Goal: Information Seeking & Learning: Learn about a topic

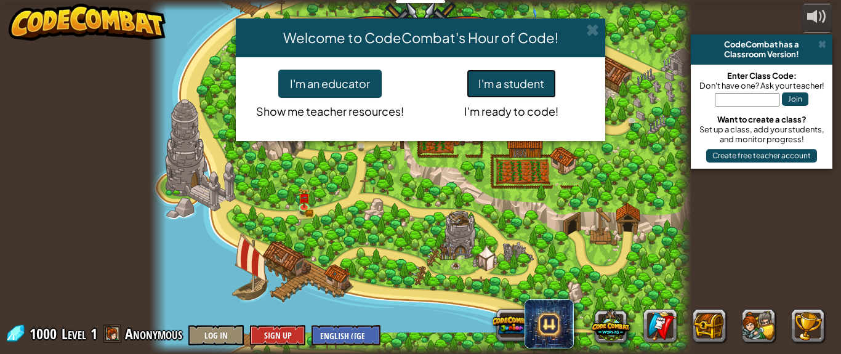
click at [496, 86] on button "I'm a student" at bounding box center [511, 84] width 89 height 28
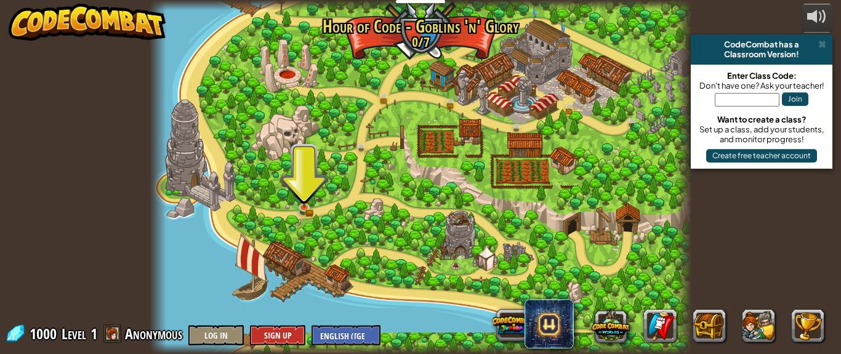
click at [494, 89] on div at bounding box center [421, 177] width 542 height 354
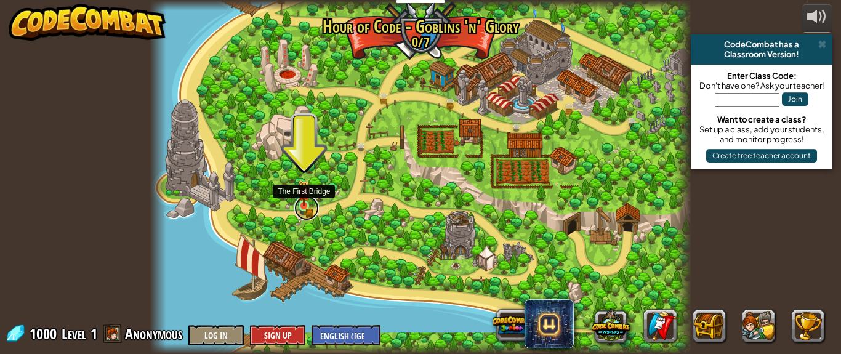
click at [304, 206] on link at bounding box center [306, 208] width 25 height 25
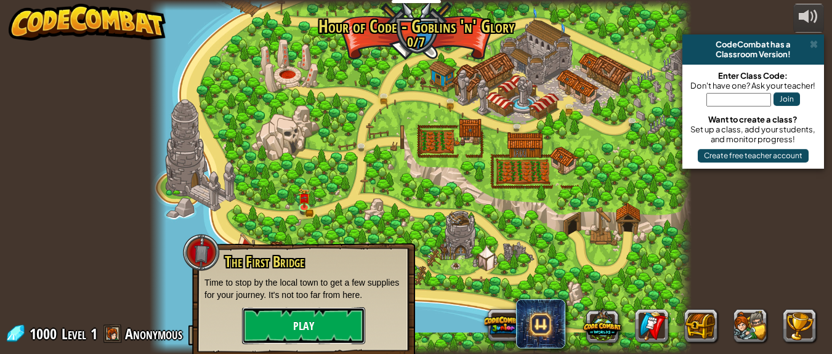
click at [276, 331] on button "Play" at bounding box center [303, 325] width 123 height 37
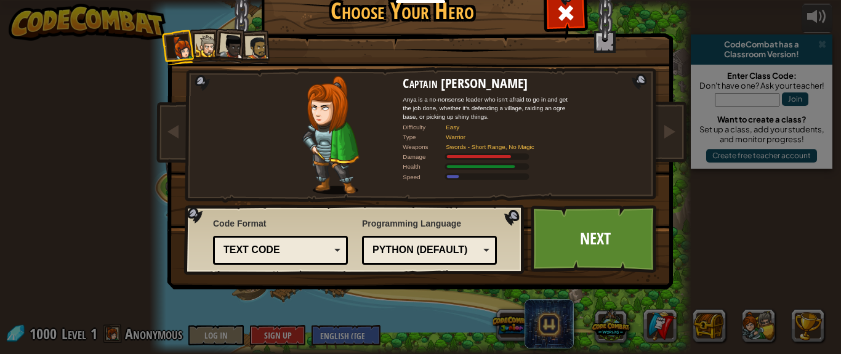
click at [230, 46] on div at bounding box center [232, 46] width 25 height 25
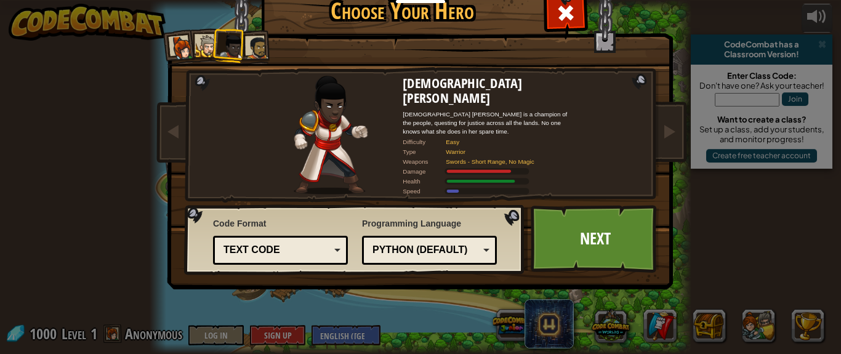
click at [198, 49] on div at bounding box center [207, 46] width 23 height 23
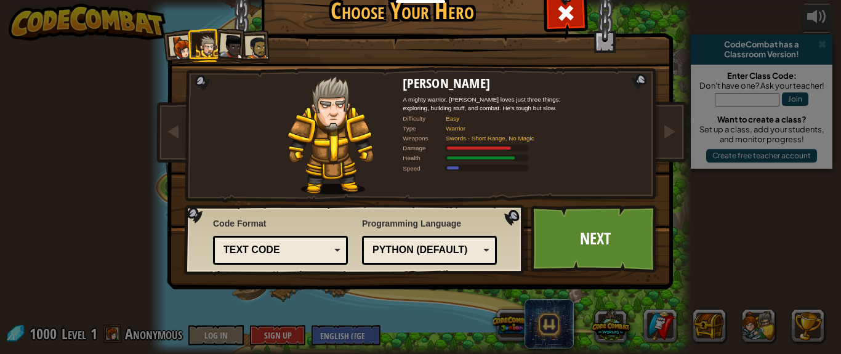
click at [256, 46] on div at bounding box center [257, 47] width 23 height 23
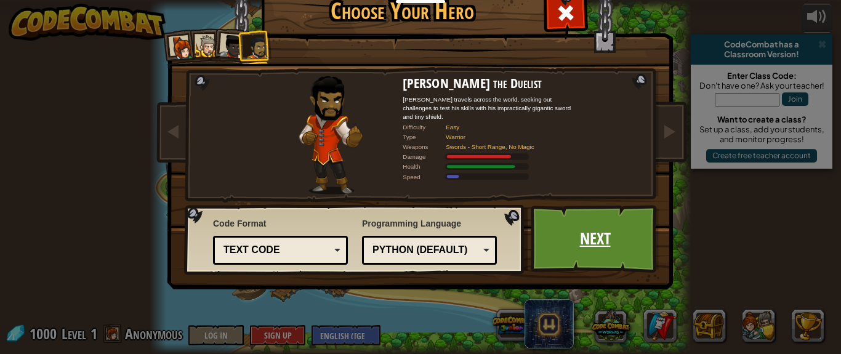
click at [591, 235] on link "Next" at bounding box center [595, 239] width 129 height 68
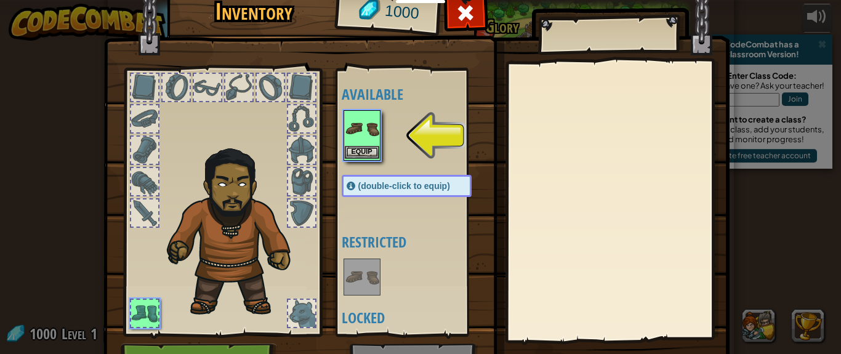
click at [350, 137] on img at bounding box center [362, 128] width 34 height 34
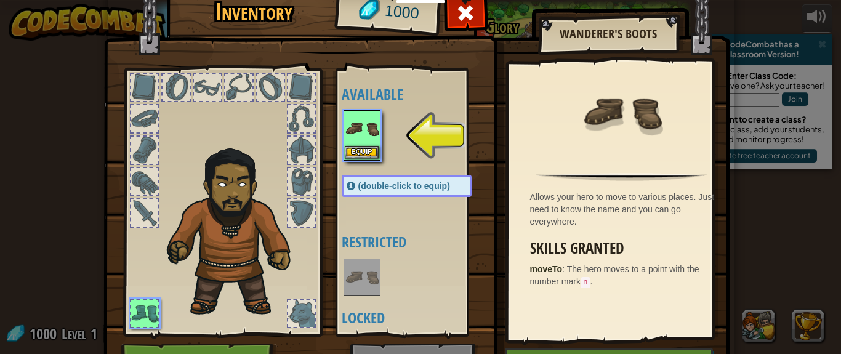
click at [361, 142] on img at bounding box center [362, 128] width 34 height 34
click at [373, 156] on button "Equip" at bounding box center [362, 152] width 34 height 13
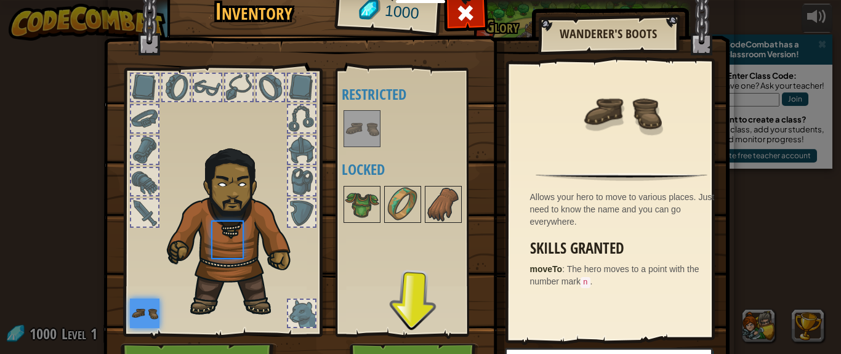
click at [373, 156] on div "Available Equip (double-click to equip) Restricted Locked" at bounding box center [419, 202] width 155 height 257
click at [434, 348] on button "Play" at bounding box center [414, 361] width 129 height 34
drag, startPoint x: 434, startPoint y: 348, endPoint x: 434, endPoint y: 422, distance: 74.5
click at [434, 353] on img at bounding box center [416, 166] width 626 height 447
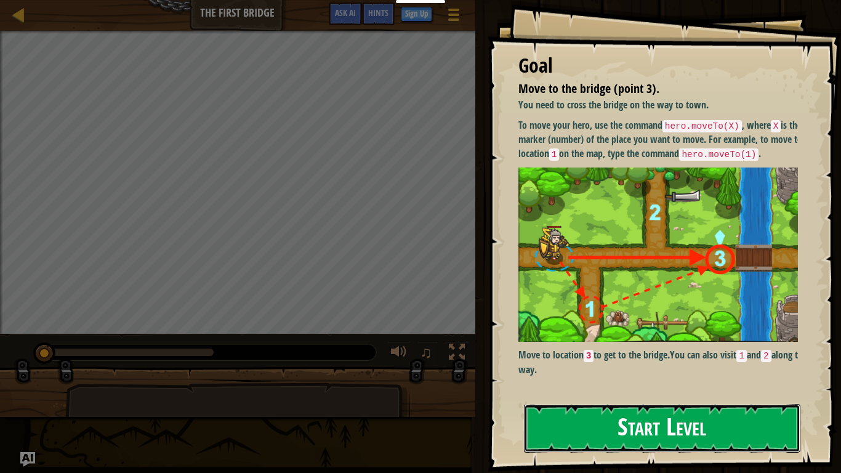
click at [555, 353] on button "Start Level" at bounding box center [662, 428] width 276 height 49
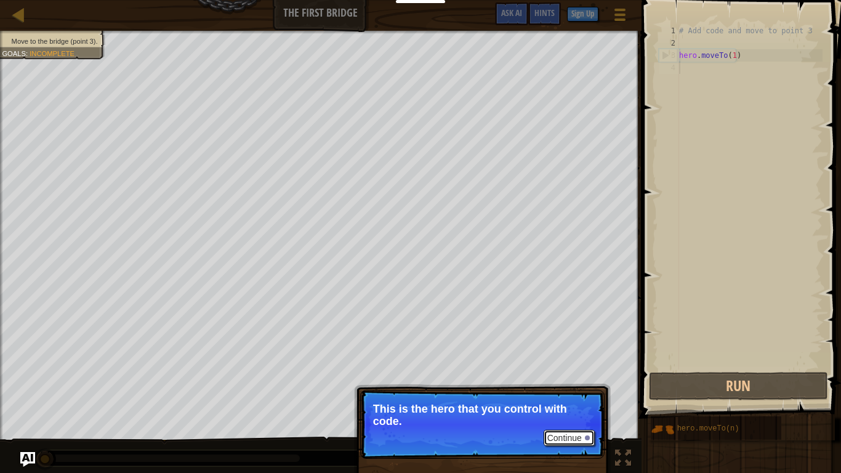
click at [567, 353] on button "Continue" at bounding box center [569, 438] width 51 height 16
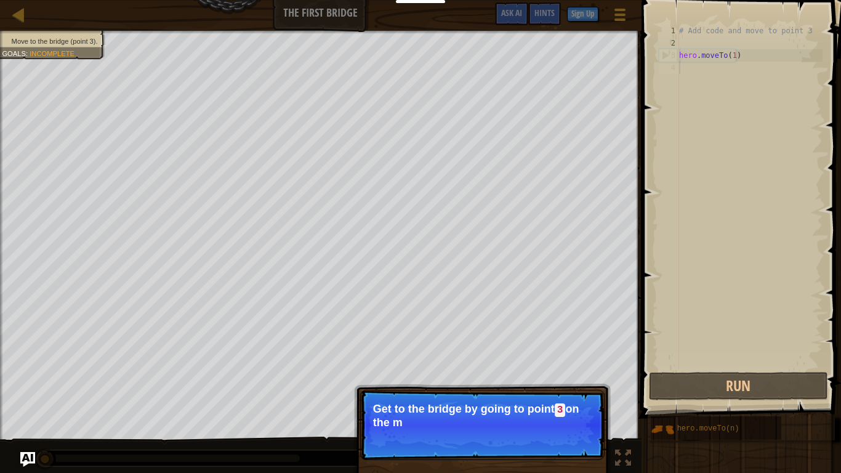
click at [567, 353] on p "Continue Get to the bridge by going to point 3 on the m" at bounding box center [482, 425] width 244 height 70
click at [583, 353] on button "Continue" at bounding box center [569, 439] width 51 height 16
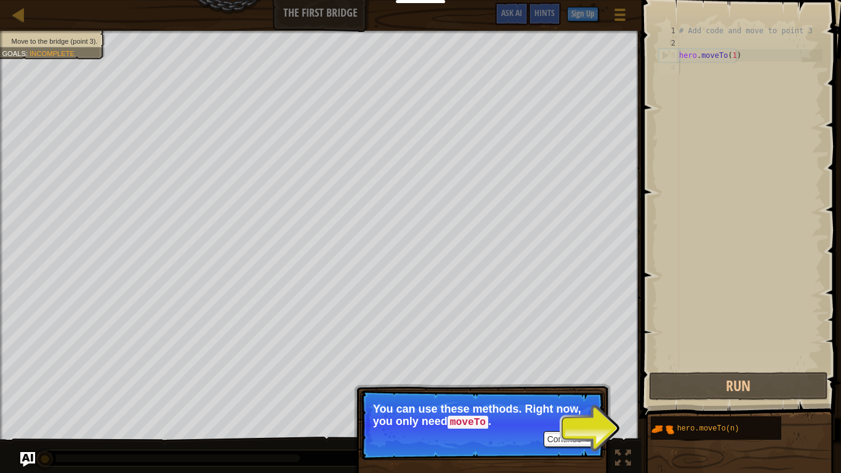
click at [471, 353] on code "moveTo" at bounding box center [468, 423] width 41 height 14
click at [575, 353] on button "Continue" at bounding box center [569, 439] width 51 height 16
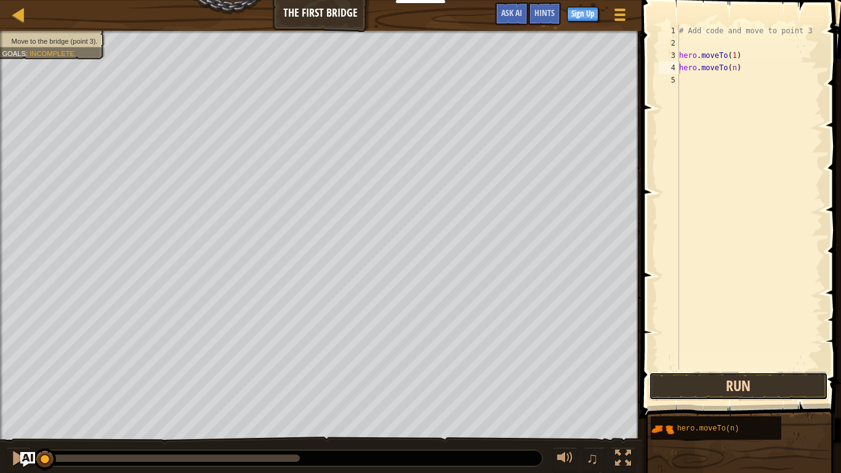
click at [714, 353] on button "Run" at bounding box center [738, 386] width 179 height 28
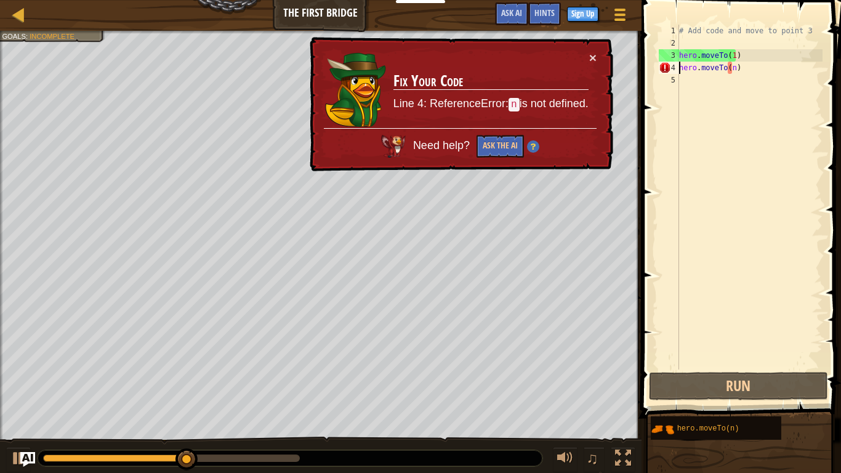
click at [730, 70] on div "# Add code and move to point 3 hero . moveTo ( 1 ) hero . moveTo ( n )" at bounding box center [750, 209] width 146 height 369
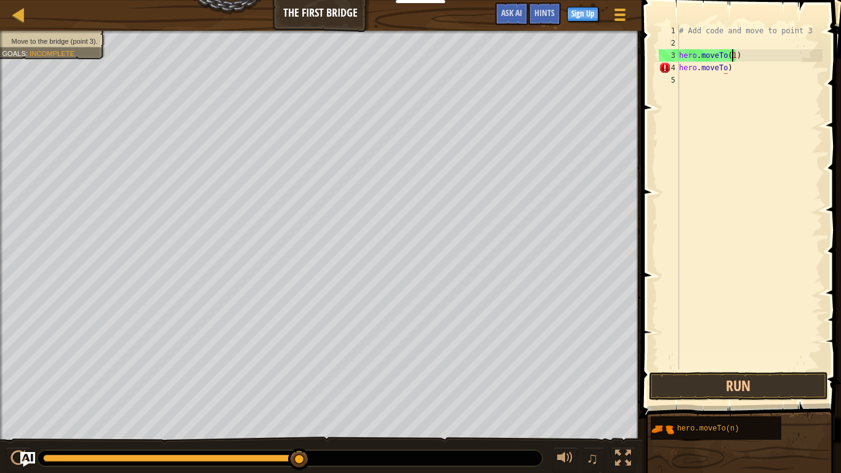
click at [733, 50] on div "# Add code and move to point 3 hero . moveTo ( 1 ) hero . moveTo )" at bounding box center [750, 209] width 146 height 369
click at [735, 353] on button "Run" at bounding box center [738, 386] width 179 height 28
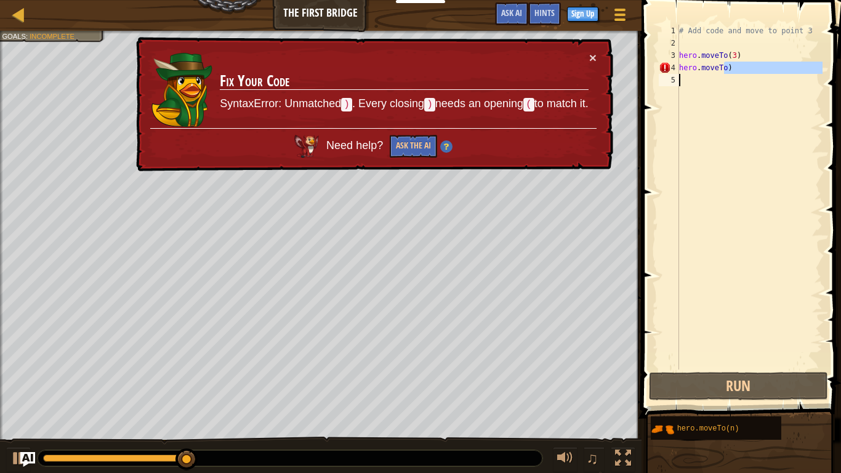
drag, startPoint x: 725, startPoint y: 69, endPoint x: 752, endPoint y: 177, distance: 111.7
click at [752, 238] on div "# Add code and move to point 3 hero . moveTo ( 3 ) hero . moveTo )" at bounding box center [750, 209] width 146 height 369
type textarea "hero.moveTo)"
click at [723, 78] on div "# Add code and move to point 3 hero . moveTo ( 3 ) hero . moveTo )" at bounding box center [750, 197] width 146 height 345
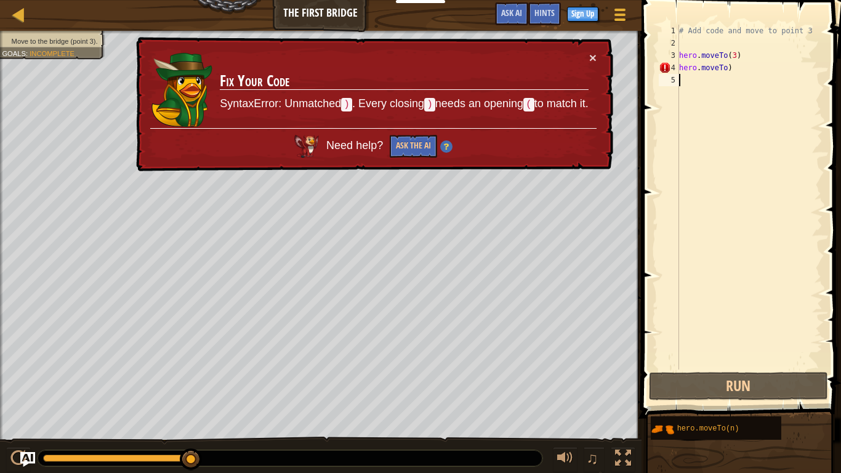
scroll to position [6, 0]
click at [663, 68] on div "4" at bounding box center [669, 68] width 20 height 12
drag, startPoint x: 665, startPoint y: 67, endPoint x: 715, endPoint y: 103, distance: 61.7
click at [709, 154] on div "hero.moveTo) 1 2 3 4 5 # Add code and move to point 3 hero . moveTo ( 3 ) hero …" at bounding box center [739, 197] width 166 height 345
click at [735, 67] on div "# Add code and move to point 3 hero . moveTo ( 3 ) hero . moveTo )" at bounding box center [750, 197] width 146 height 345
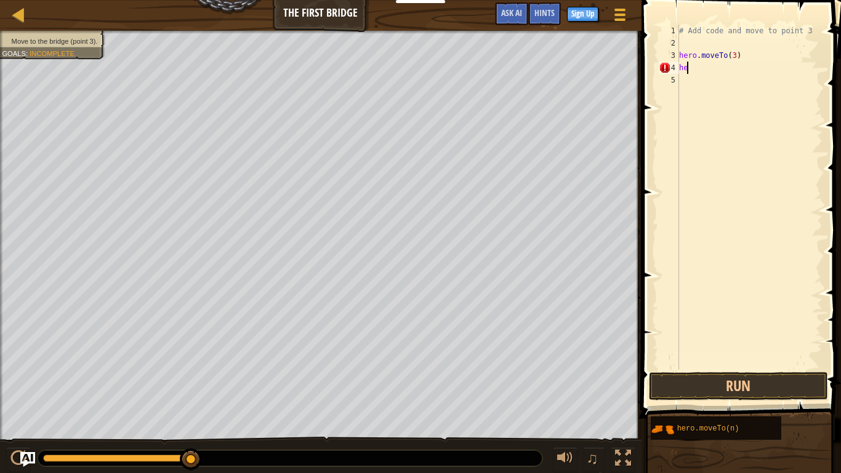
type textarea "h"
click at [727, 353] on button "Run" at bounding box center [738, 386] width 179 height 28
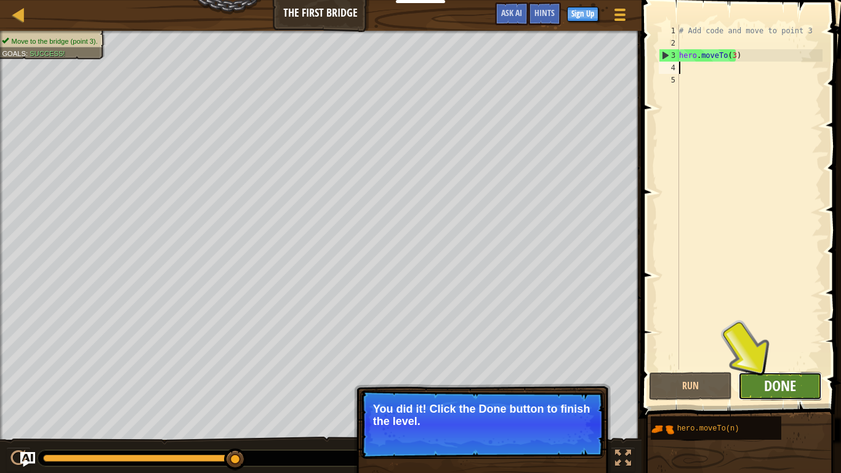
click at [764, 353] on button "Done" at bounding box center [780, 386] width 84 height 28
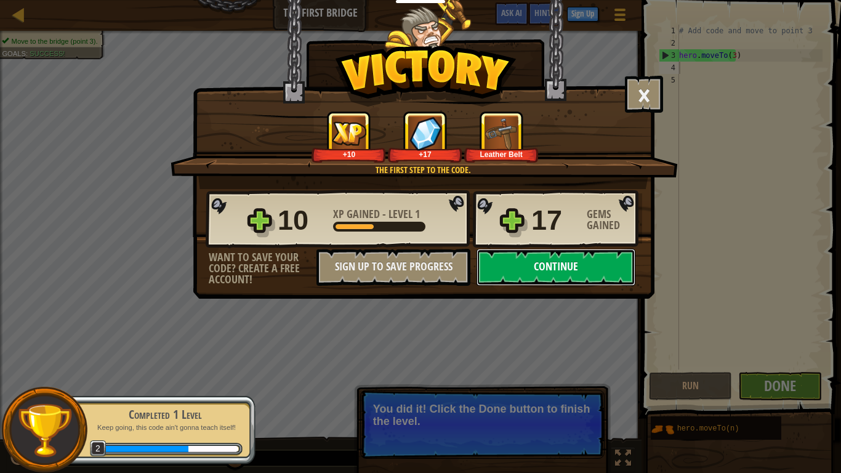
click at [502, 262] on button "Continue" at bounding box center [556, 267] width 159 height 37
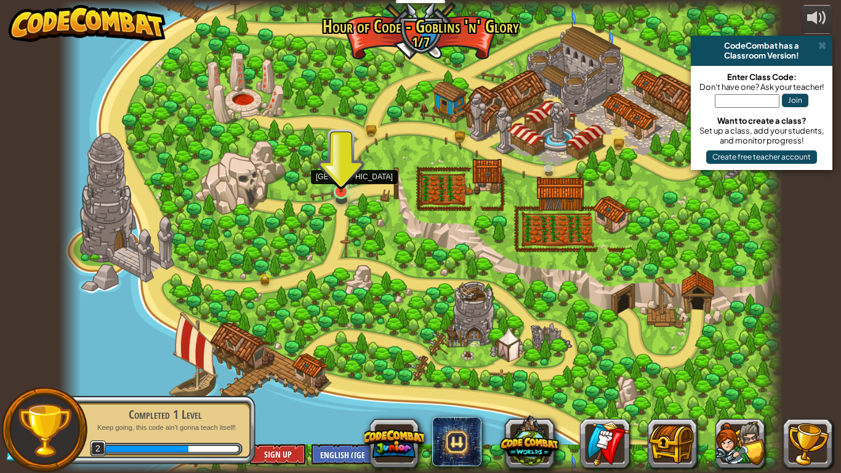
click at [342, 191] on img at bounding box center [341, 172] width 18 height 42
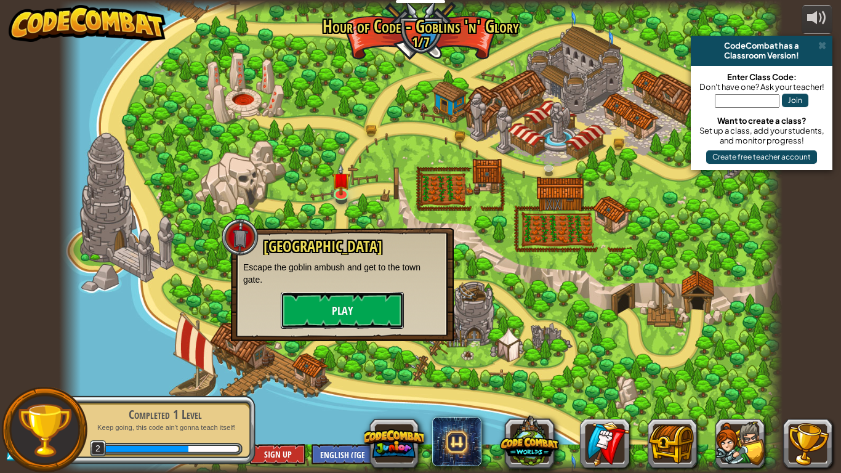
click at [360, 308] on button "Play" at bounding box center [342, 310] width 123 height 37
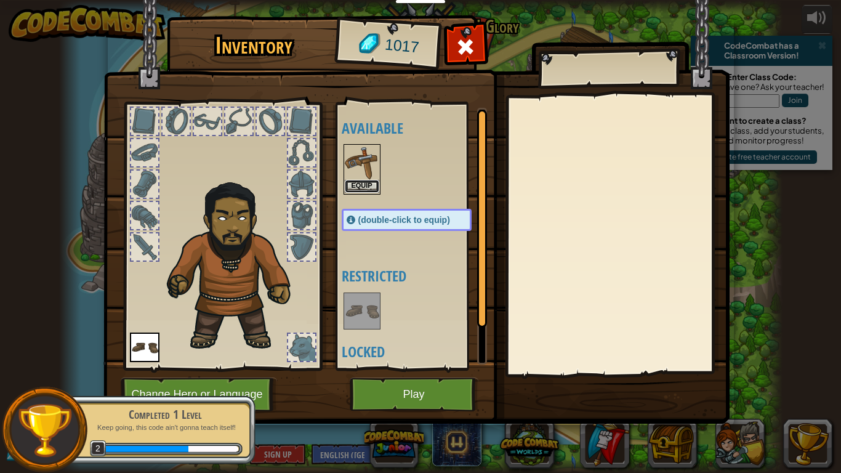
click at [362, 185] on button "Equip" at bounding box center [362, 186] width 34 height 13
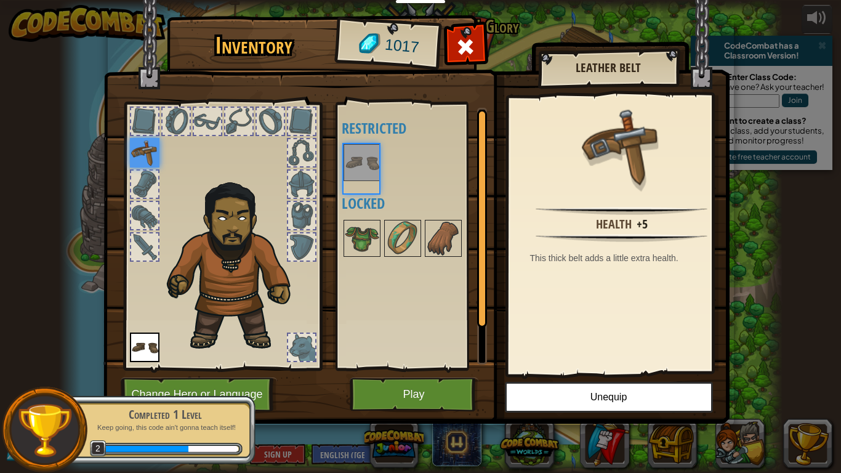
click at [362, 185] on div "Available Equip (double-click to equip) Restricted Locked" at bounding box center [419, 236] width 155 height 257
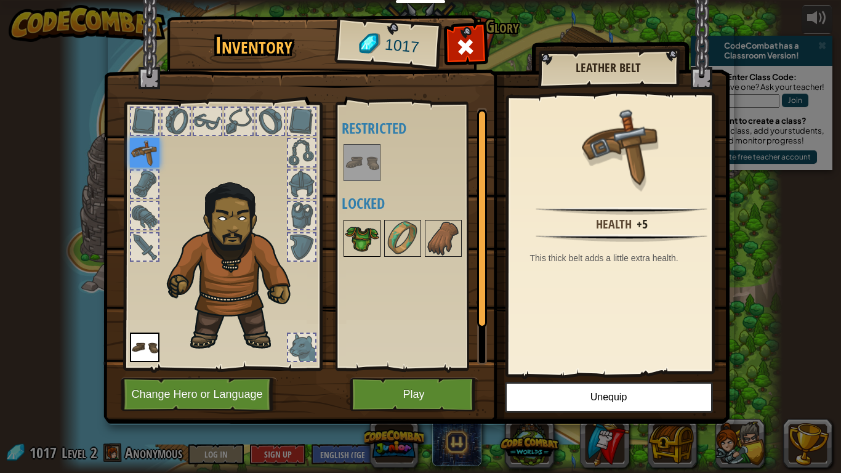
click at [362, 238] on img at bounding box center [362, 238] width 34 height 34
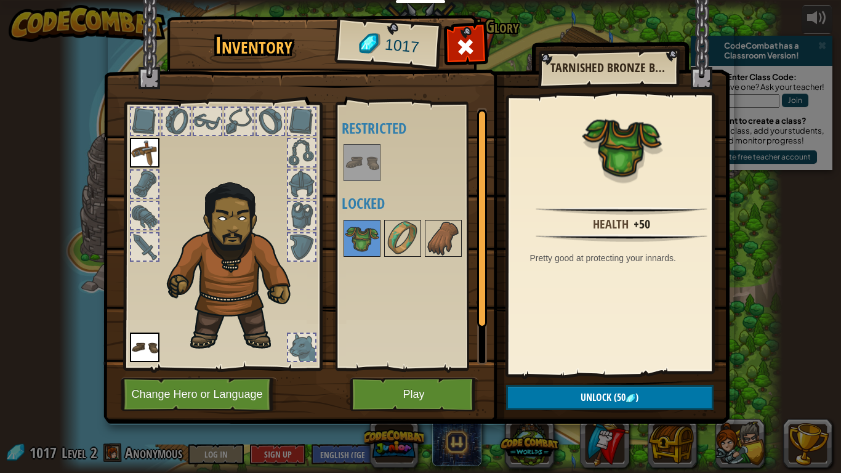
click at [355, 169] on img at bounding box center [362, 162] width 34 height 34
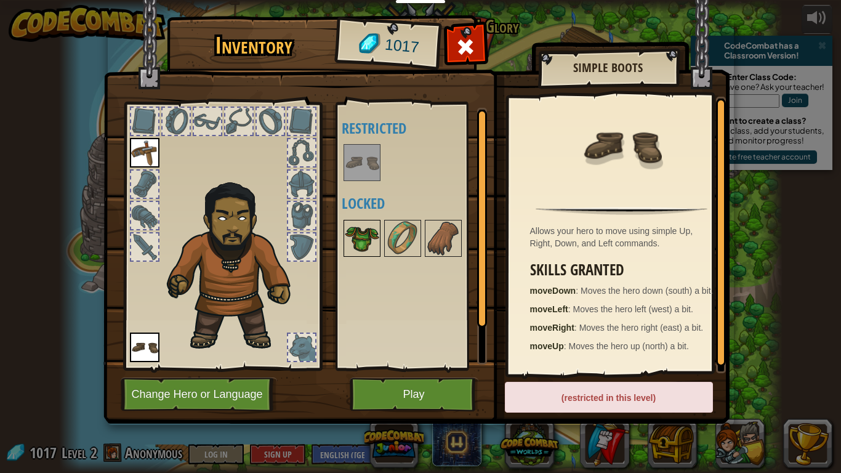
click at [363, 240] on img at bounding box center [362, 238] width 34 height 34
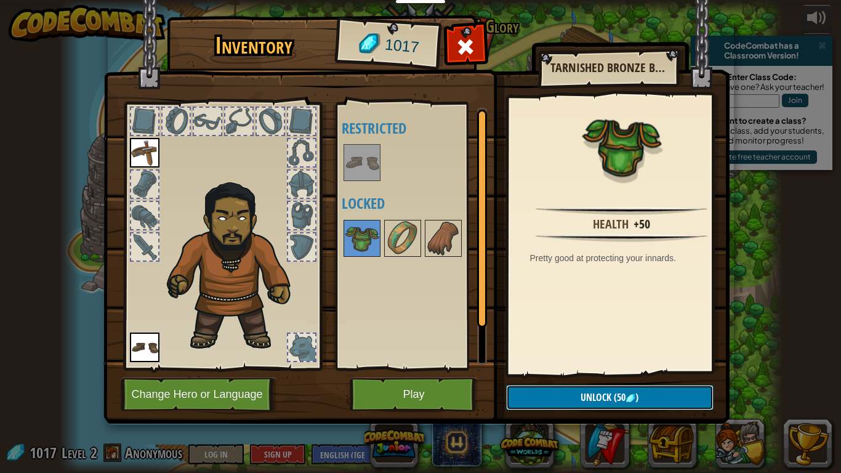
click at [571, 353] on button "Unlock (50 )" at bounding box center [610, 397] width 208 height 25
click at [560, 353] on button "Confirm" at bounding box center [610, 397] width 208 height 25
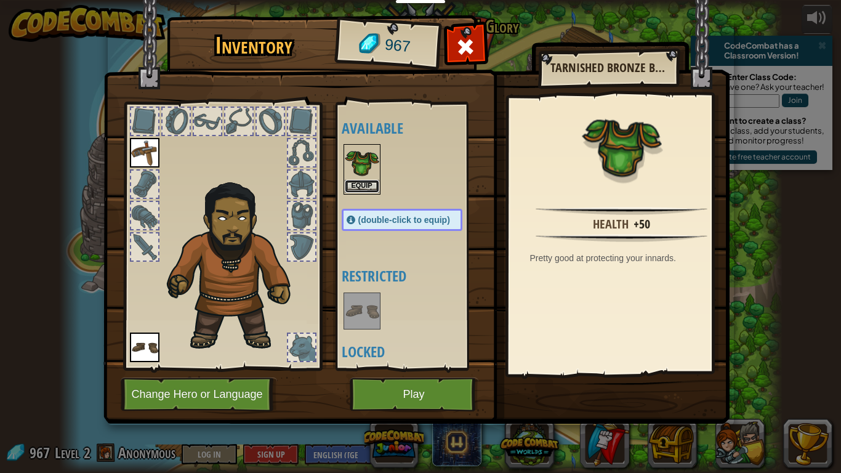
click at [350, 186] on button "Equip" at bounding box center [362, 186] width 34 height 13
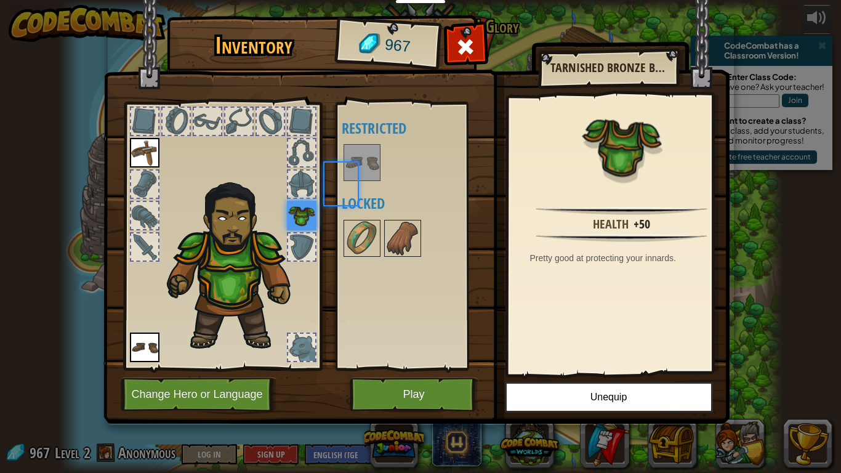
click at [350, 186] on div "Available Equip Equip (double-click to equip) Restricted Locked" at bounding box center [414, 236] width 145 height 257
click at [369, 235] on img at bounding box center [362, 238] width 34 height 34
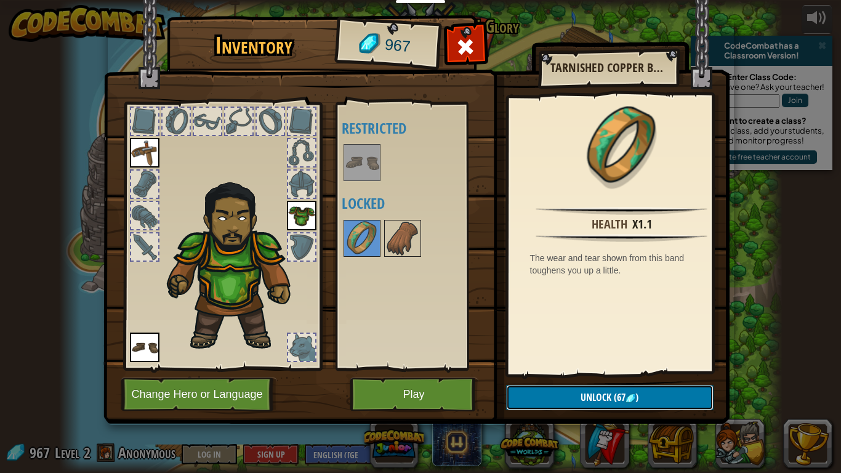
click at [539, 353] on button "Unlock (67 )" at bounding box center [610, 397] width 208 height 25
click at [533, 353] on button "Confirm" at bounding box center [610, 397] width 208 height 25
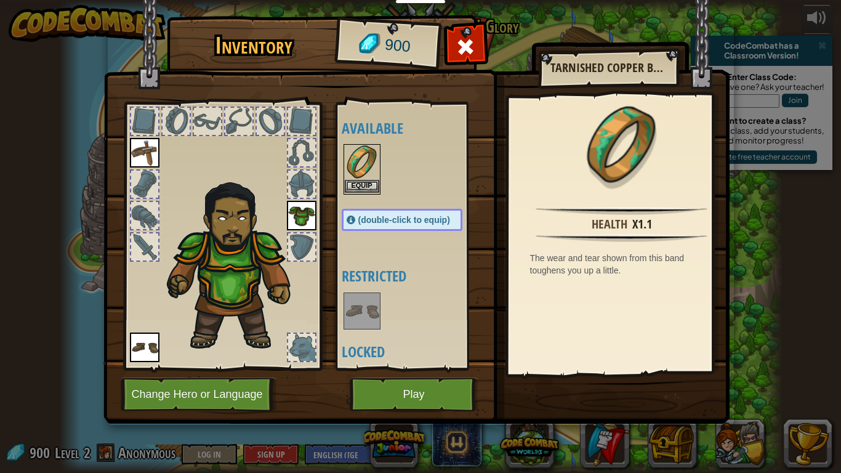
click at [362, 179] on img at bounding box center [362, 162] width 34 height 34
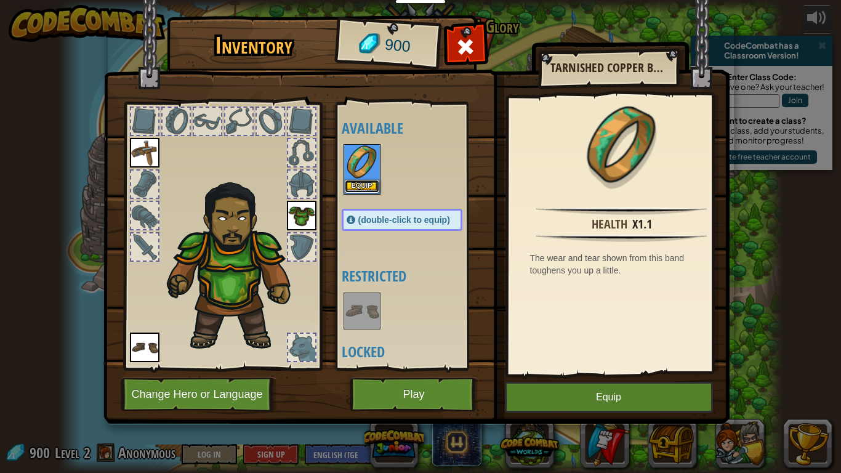
click at [366, 186] on button "Equip" at bounding box center [362, 186] width 34 height 13
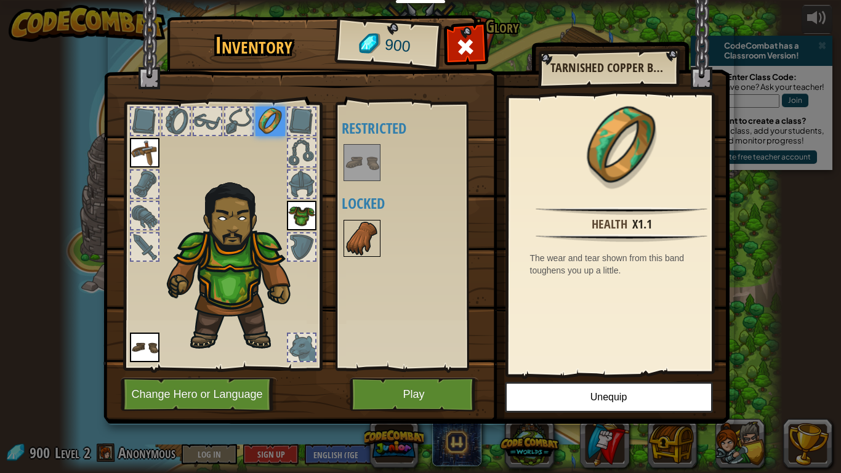
click at [365, 240] on img at bounding box center [362, 238] width 34 height 34
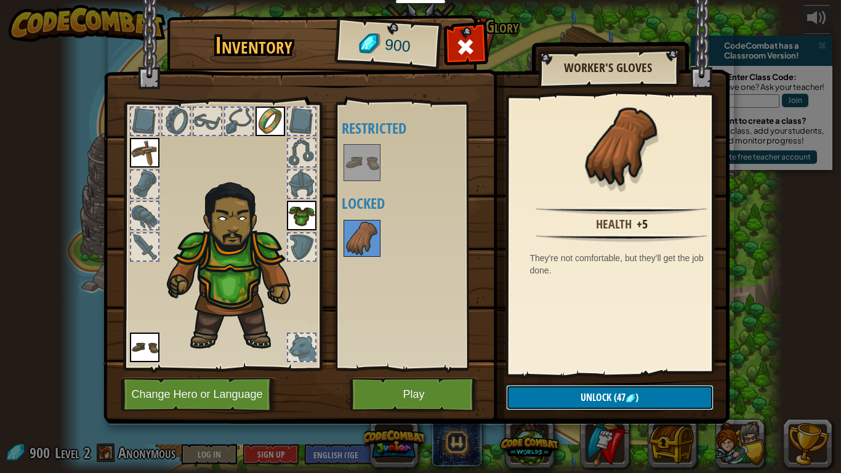
click at [619, 353] on span "(47" at bounding box center [618, 397] width 14 height 14
click at [619, 353] on button "Confirm" at bounding box center [610, 397] width 208 height 25
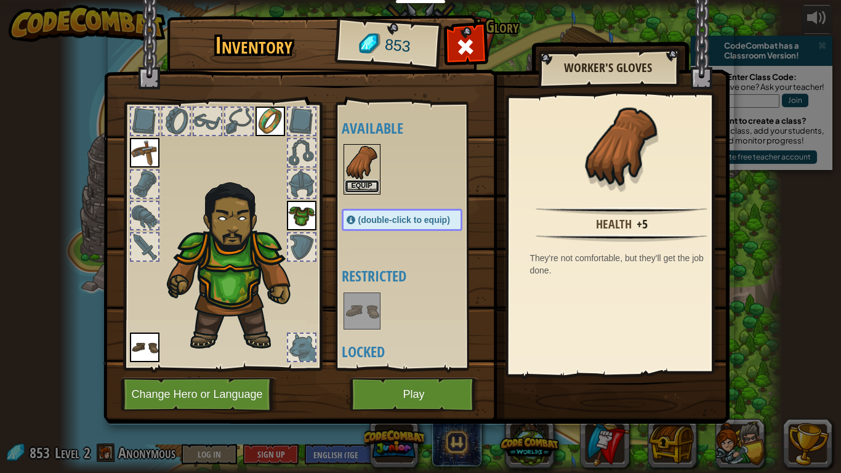
click at [366, 181] on button "Equip" at bounding box center [362, 186] width 34 height 13
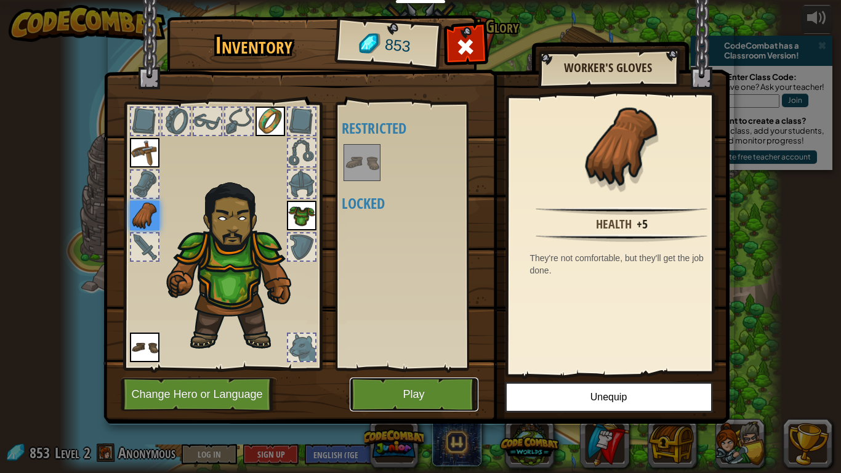
click at [403, 353] on button "Play" at bounding box center [414, 394] width 129 height 34
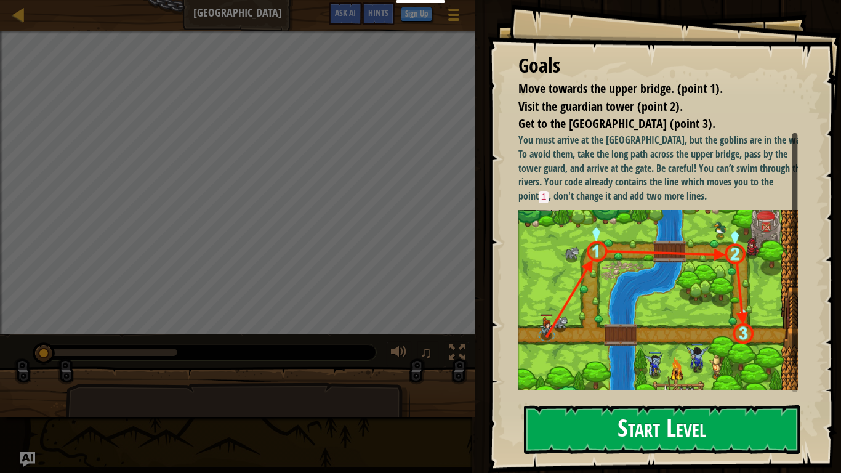
click at [632, 353] on button "Start Level" at bounding box center [662, 429] width 276 height 49
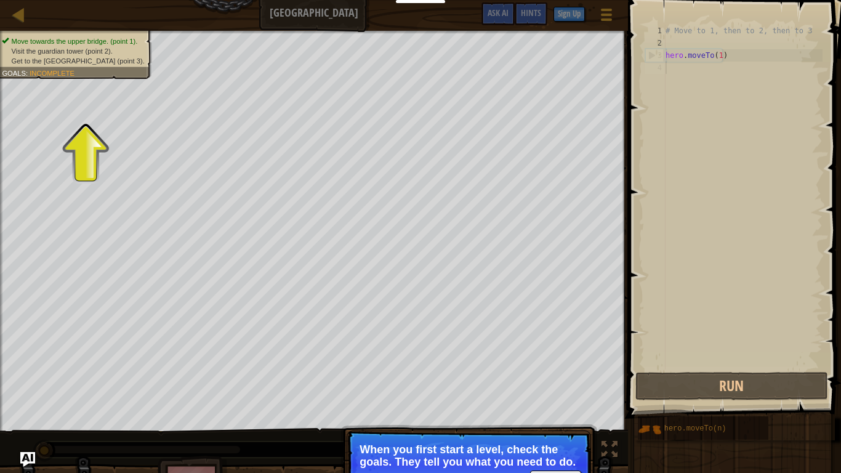
click at [482, 353] on p "When you first start a level, check the goals. They tell you what you need to d…" at bounding box center [469, 455] width 219 height 25
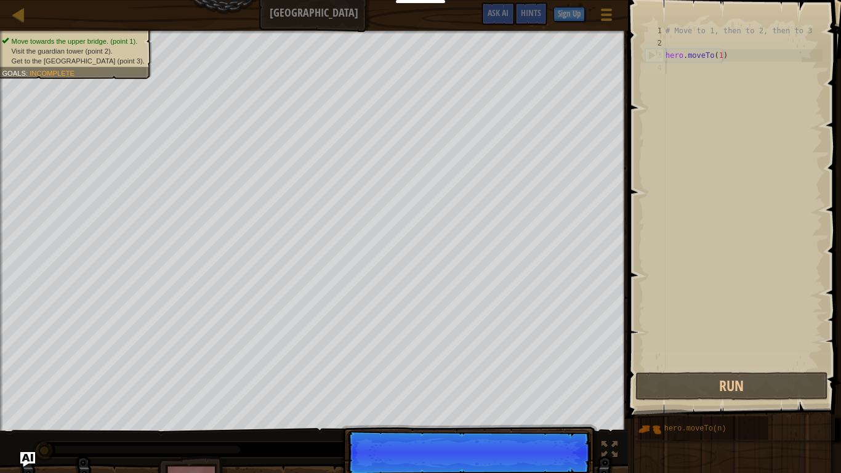
scroll to position [6, 0]
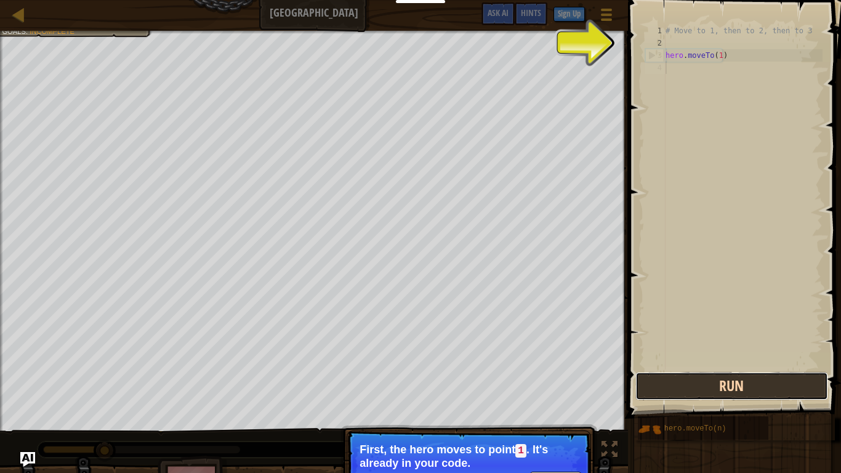
click at [669, 353] on button "Run" at bounding box center [731, 386] width 192 height 28
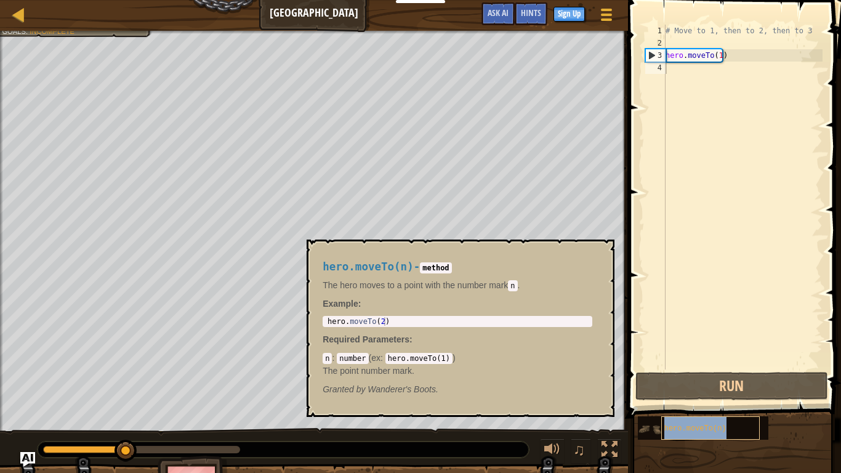
click at [738, 353] on div "hero.moveTo(n)" at bounding box center [710, 427] width 99 height 23
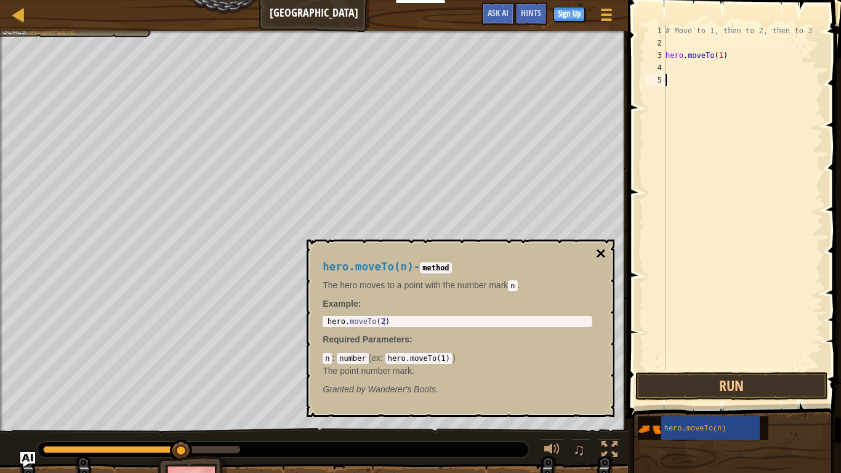
click at [600, 252] on button "×" at bounding box center [601, 253] width 10 height 17
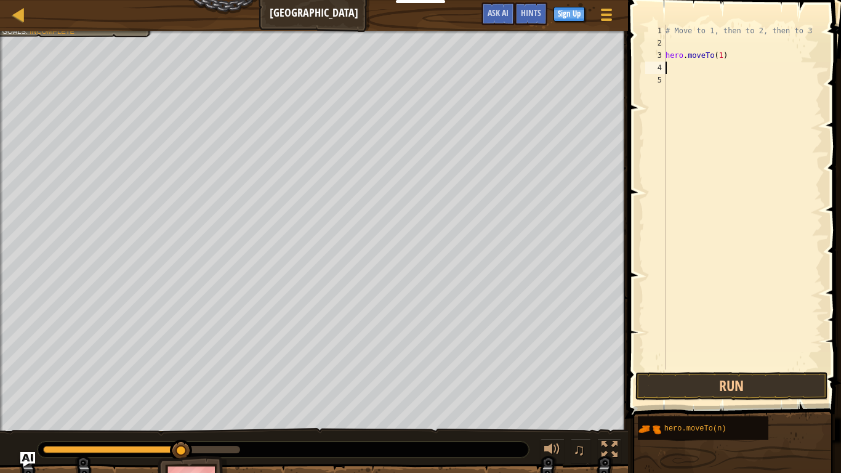
click at [683, 66] on div "# Move to 1, then to 2, then to 3 hero . moveTo ( 1 )" at bounding box center [742, 209] width 159 height 369
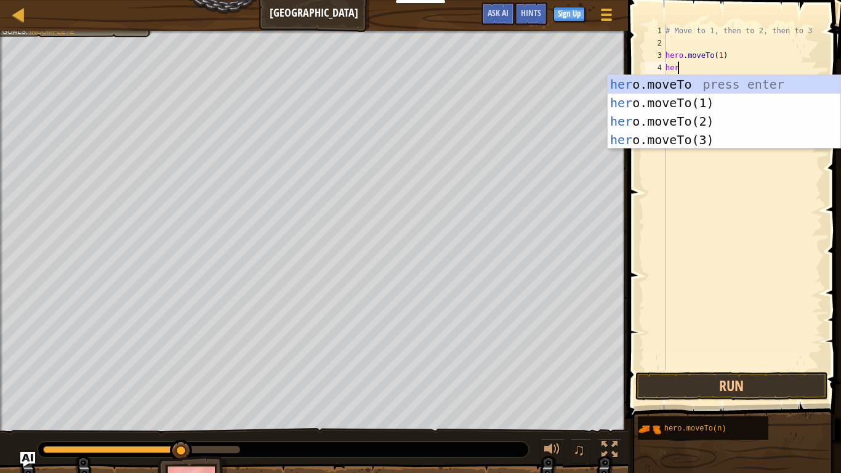
scroll to position [6, 1]
click at [685, 121] on div "her o.moveTo press enter her o.moveTo(1) press enter her o.moveTo(2) press ente…" at bounding box center [724, 130] width 233 height 111
type textarea "hero.moveTo(2)"
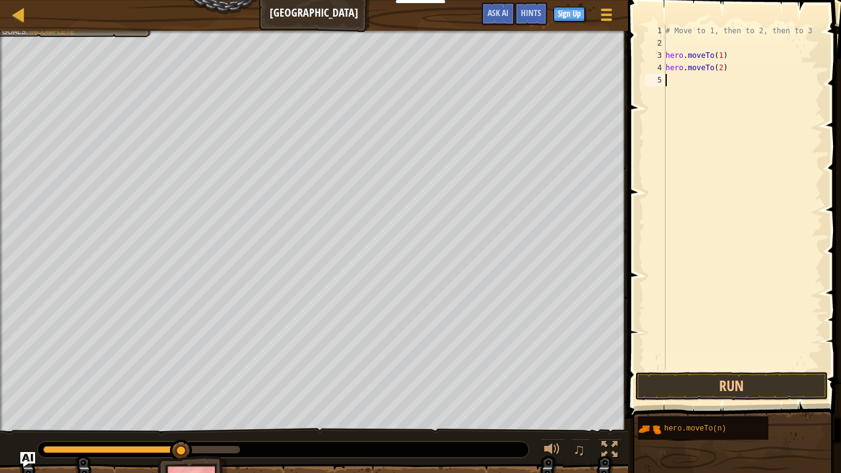
click at [691, 87] on div "# Move to 1, then to 2, then to 3 hero . moveTo ( 1 ) hero . moveTo ( 2 )" at bounding box center [742, 209] width 159 height 369
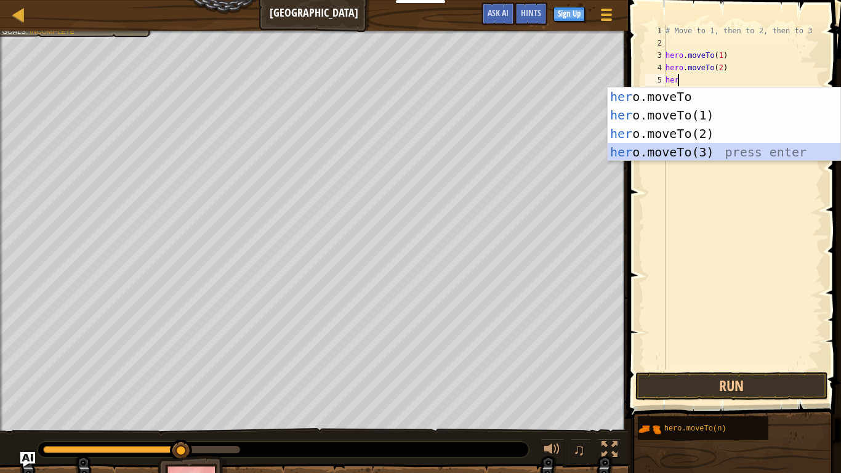
click at [676, 148] on div "her o.moveTo press enter her o.moveTo(1) press enter her o.moveTo(2) press ente…" at bounding box center [724, 142] width 233 height 111
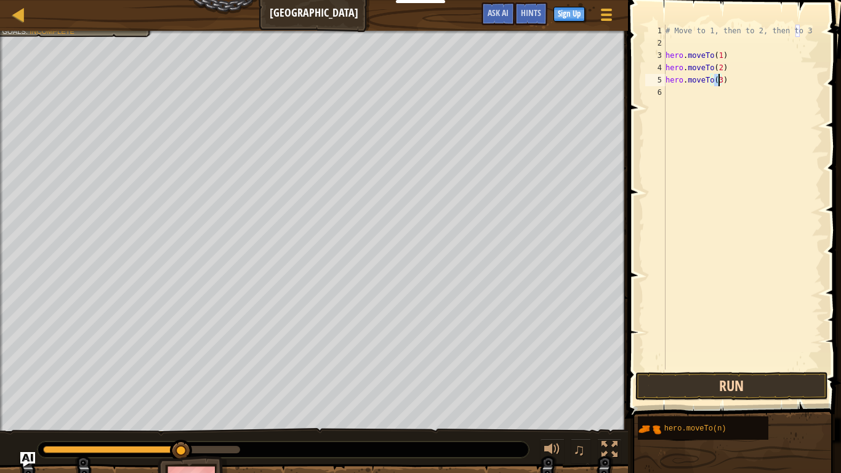
type textarea "hero.moveTo(3)"
click at [774, 353] on button "Run" at bounding box center [731, 386] width 192 height 28
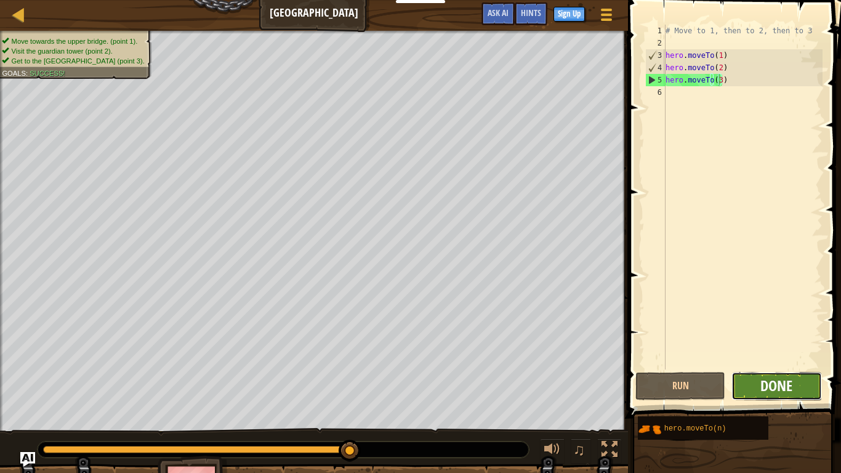
click at [781, 353] on span "Done" at bounding box center [776, 386] width 32 height 20
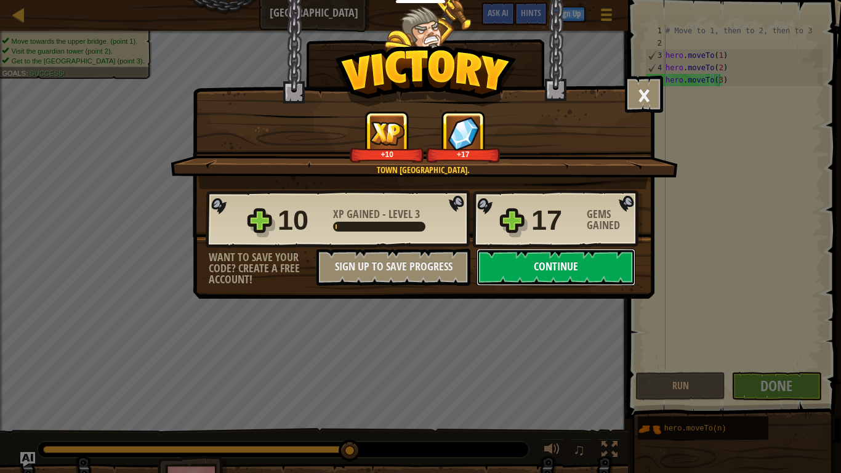
click at [589, 261] on button "Continue" at bounding box center [556, 267] width 159 height 37
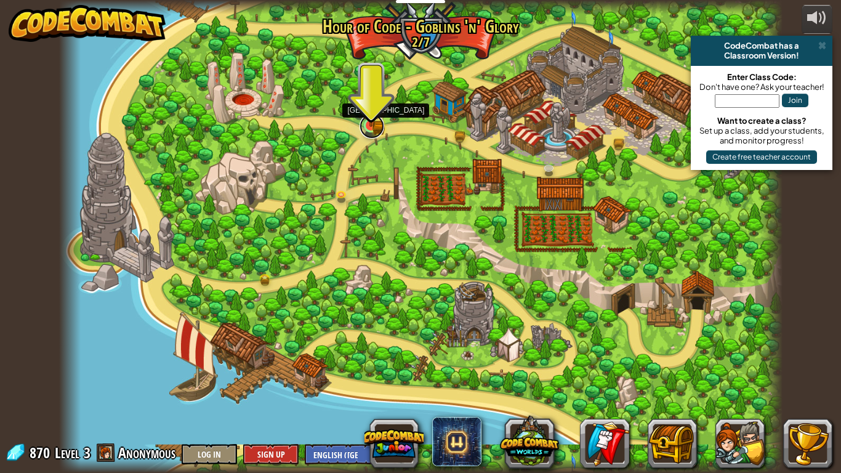
click at [370, 129] on link at bounding box center [372, 126] width 25 height 25
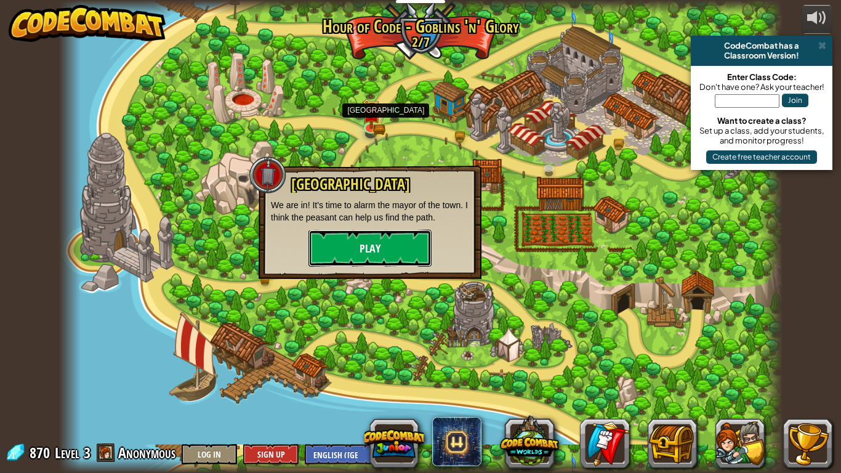
click at [401, 251] on button "Play" at bounding box center [369, 248] width 123 height 37
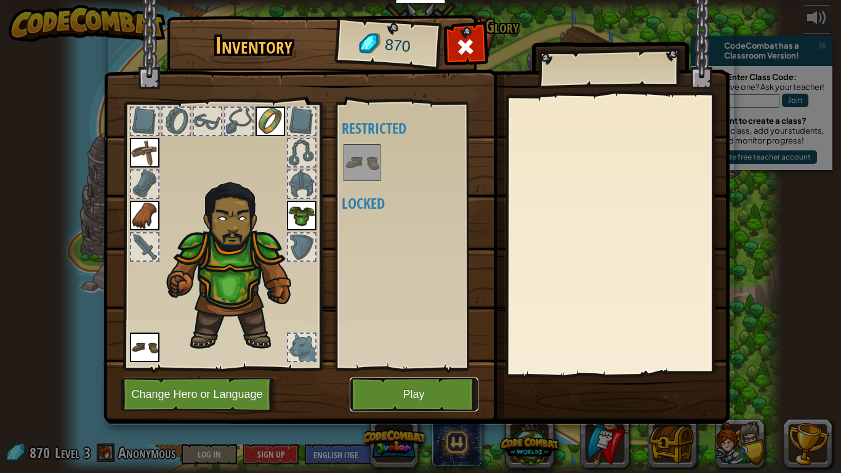
click at [411, 353] on button "Play" at bounding box center [414, 394] width 129 height 34
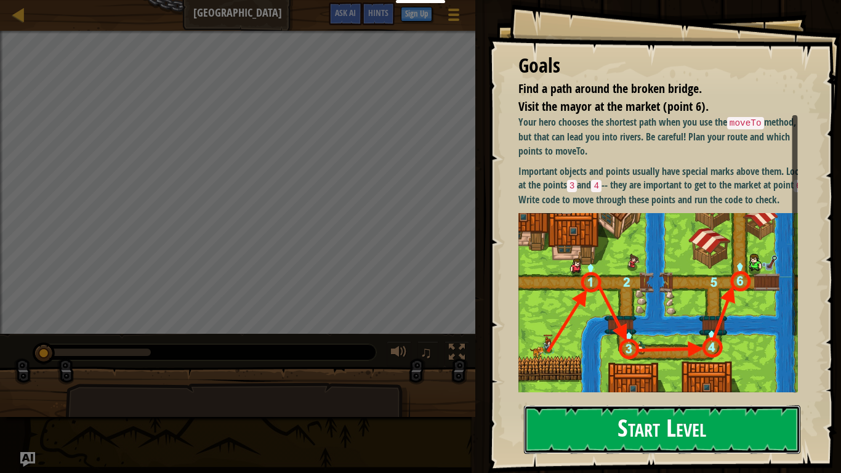
click at [652, 353] on button "Start Level" at bounding box center [662, 429] width 276 height 49
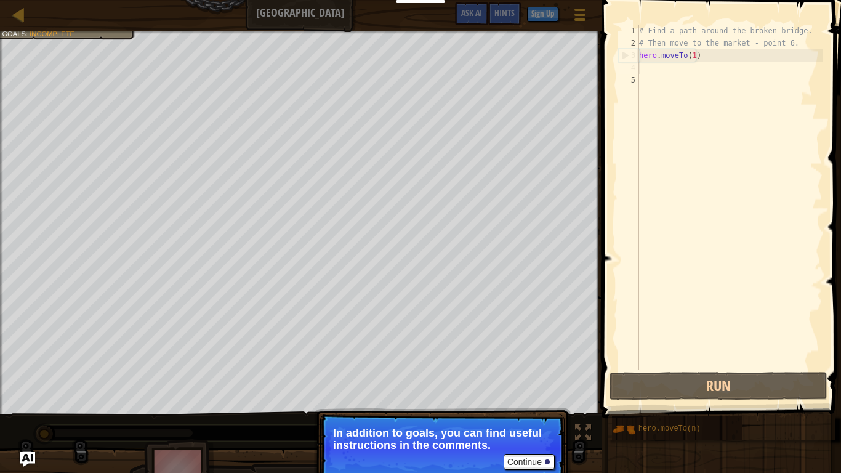
click at [650, 73] on div "# Find a path around the broken bridge. # Then move to the market - point 6. he…" at bounding box center [730, 209] width 186 height 369
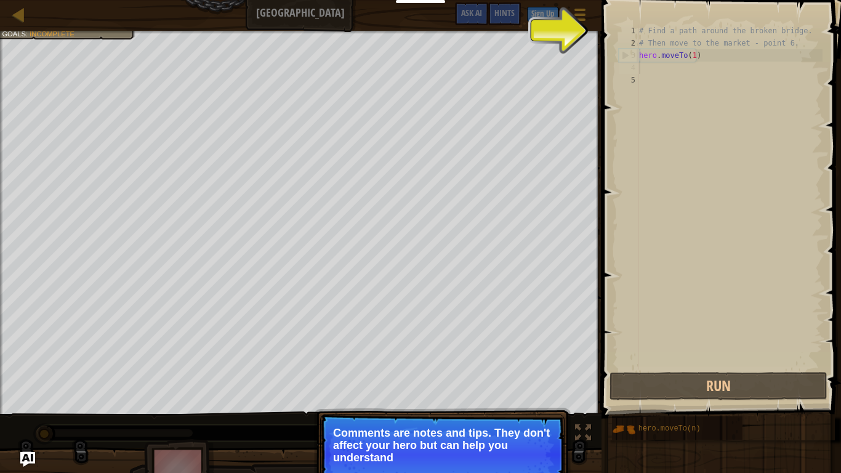
click at [482, 353] on p "Comments are notes and tips. They don't affect your hero but can help you under…" at bounding box center [442, 445] width 219 height 37
click at [700, 245] on div "# Find a path around the broken bridge. # Then move to the market - point 6. he…" at bounding box center [730, 209] width 186 height 369
click at [530, 353] on button "Continue" at bounding box center [529, 474] width 51 height 16
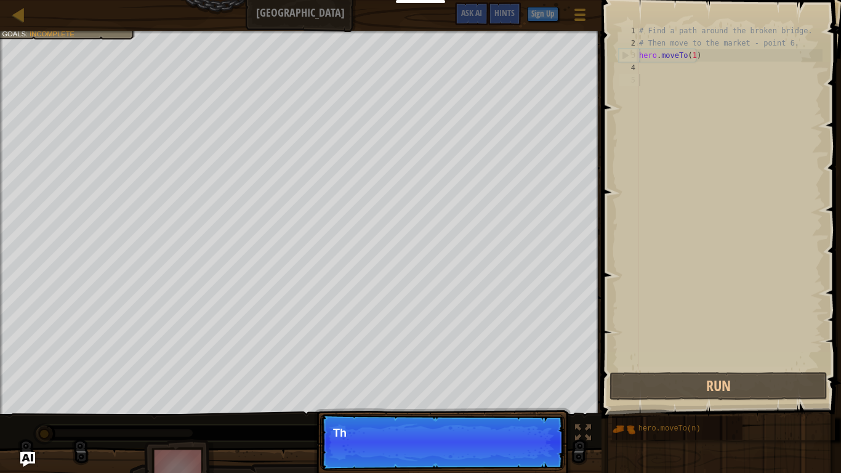
scroll to position [6, 0]
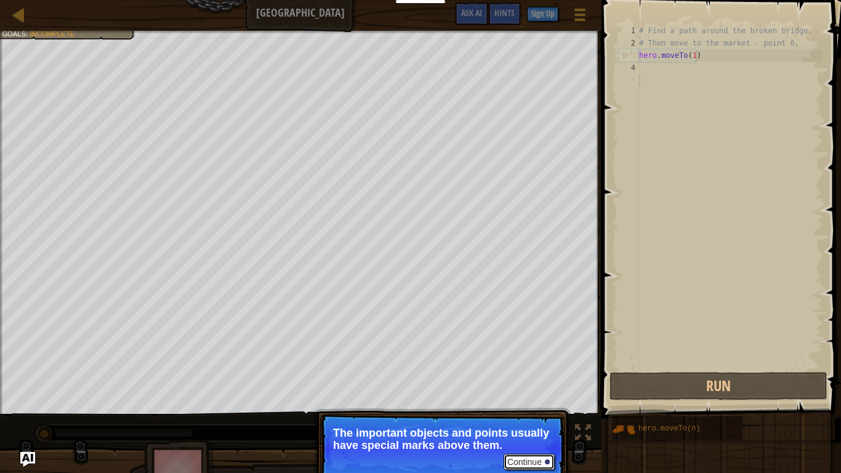
click at [525, 353] on button "Continue" at bounding box center [529, 462] width 51 height 16
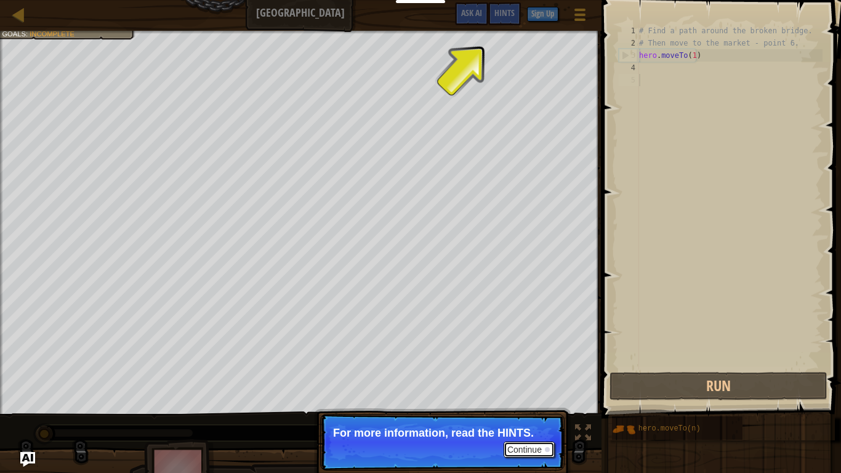
click at [525, 353] on button "Continue" at bounding box center [529, 450] width 51 height 16
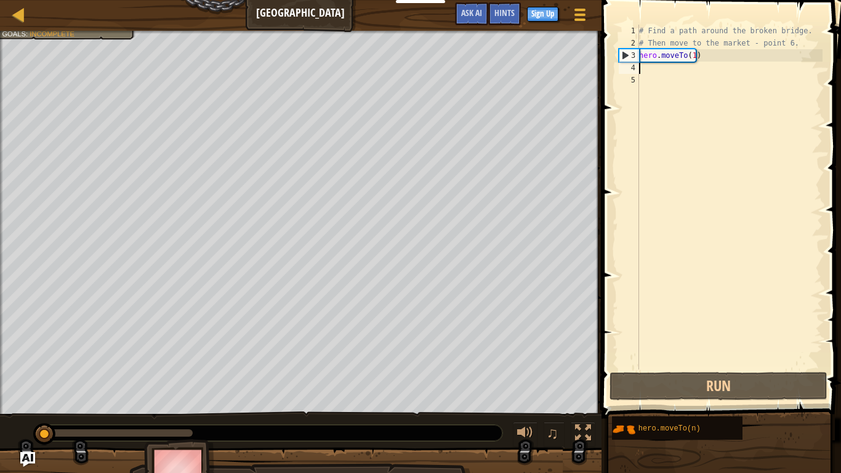
click at [648, 68] on div "# Find a path around the broken bridge. # Then move to the market - point 6. he…" at bounding box center [730, 209] width 186 height 369
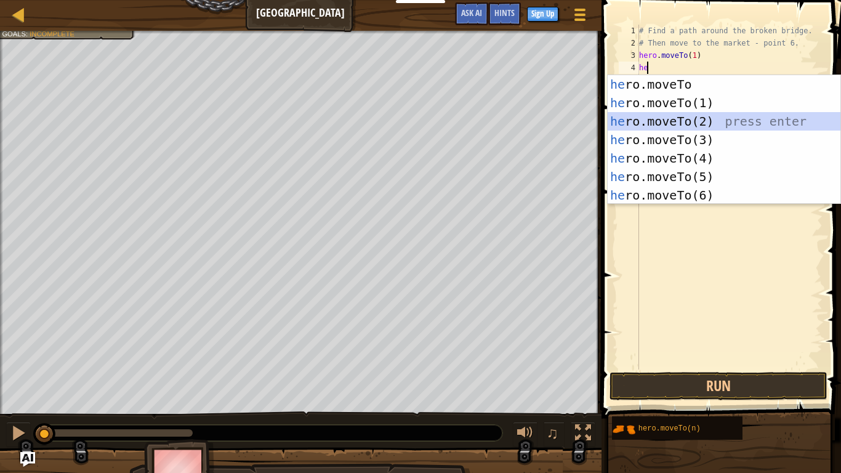
click at [653, 121] on div "he ro.moveTo press enter he ro.moveTo(1) press enter he ro.moveTo(2) press ente…" at bounding box center [724, 158] width 233 height 166
type textarea "hero.moveTo(2)"
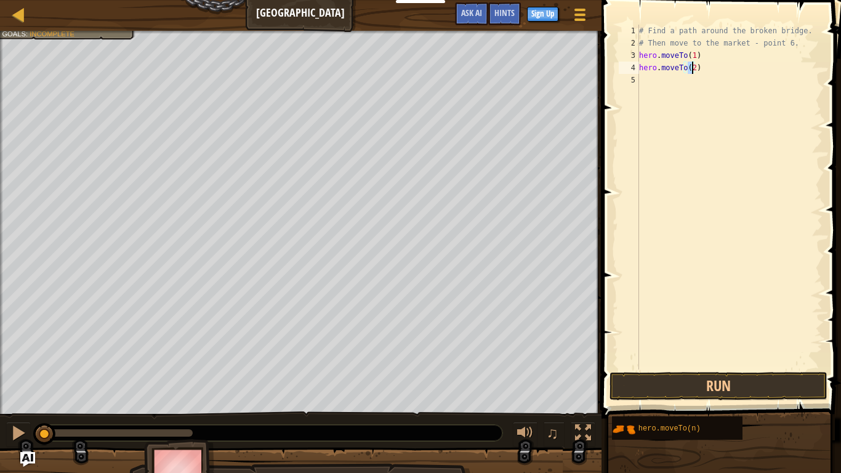
click at [664, 83] on div "# Find a path around the broken bridge. # Then move to the market - point 6. he…" at bounding box center [730, 209] width 186 height 369
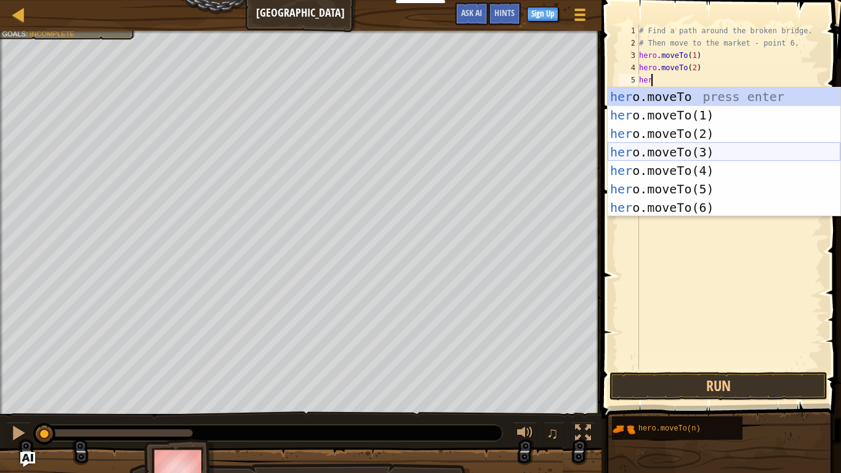
click at [687, 146] on div "her o.moveTo press enter her o.moveTo(1) press enter her o.moveTo(2) press ente…" at bounding box center [724, 170] width 233 height 166
type textarea "hero.moveTo(3)"
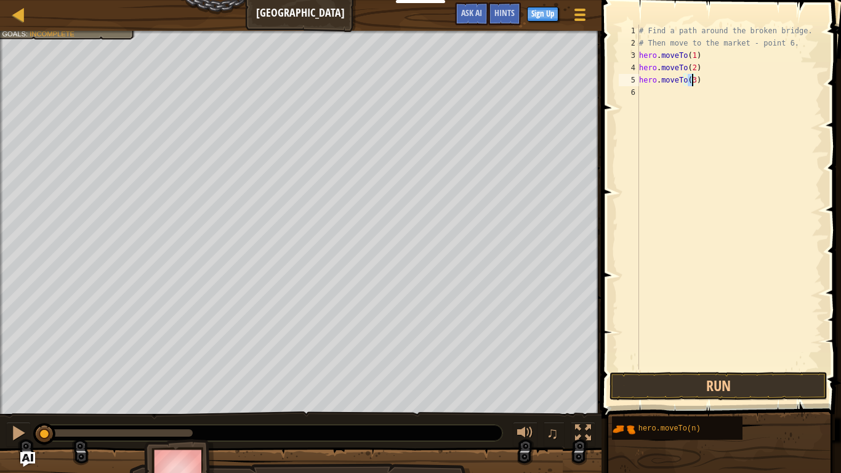
click at [672, 90] on div "# Find a path around the broken bridge. # Then move to the market - point 6. he…" at bounding box center [730, 209] width 186 height 369
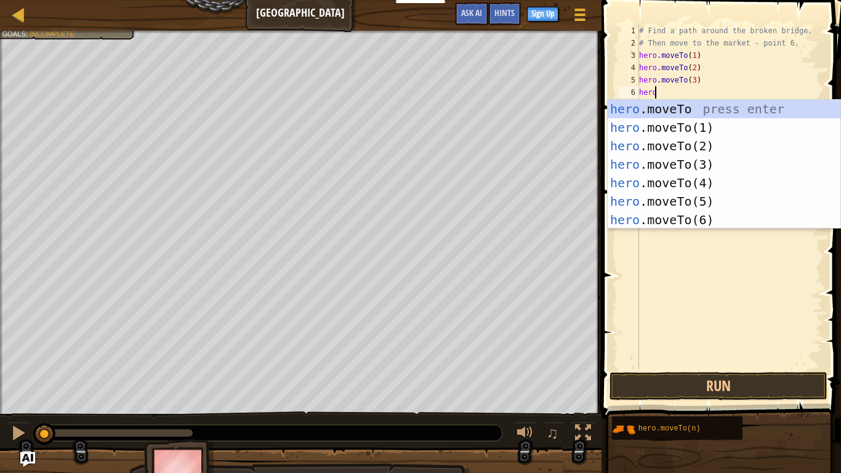
scroll to position [6, 1]
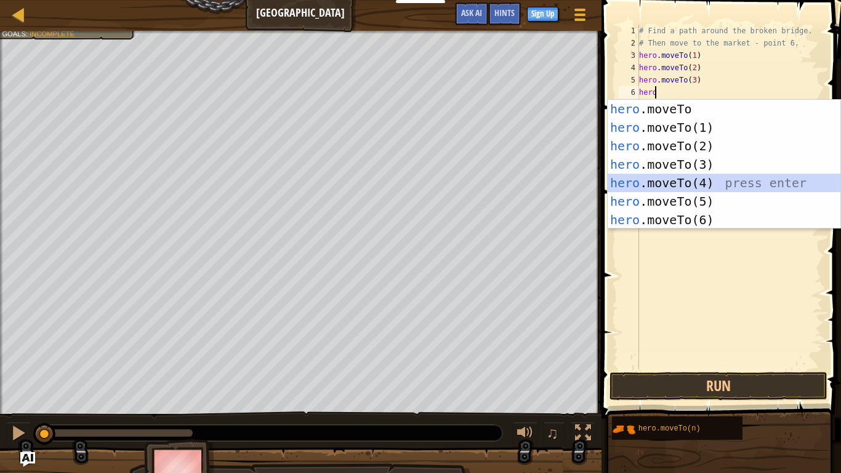
click at [675, 180] on div "hero .moveTo press enter hero .moveTo(1) press enter hero .moveTo(2) press ente…" at bounding box center [724, 183] width 233 height 166
type textarea "hero.moveTo(4)"
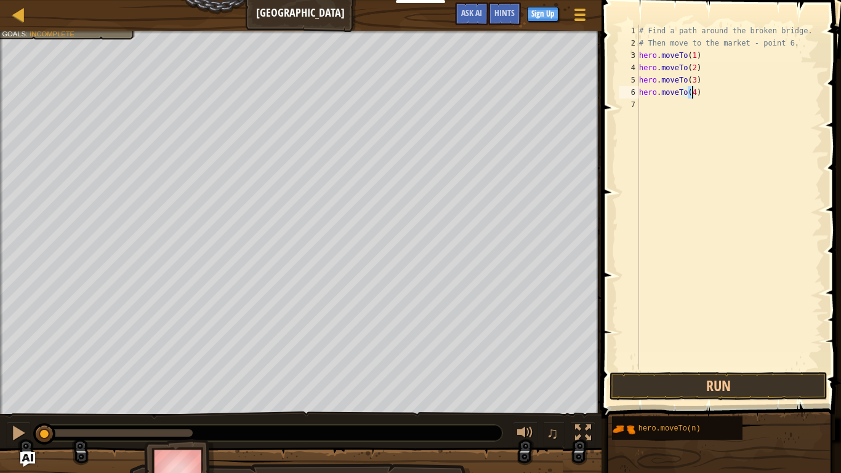
click at [677, 108] on div "# Find a path around the broken bridge. # Then move to the market - point 6. he…" at bounding box center [730, 209] width 186 height 369
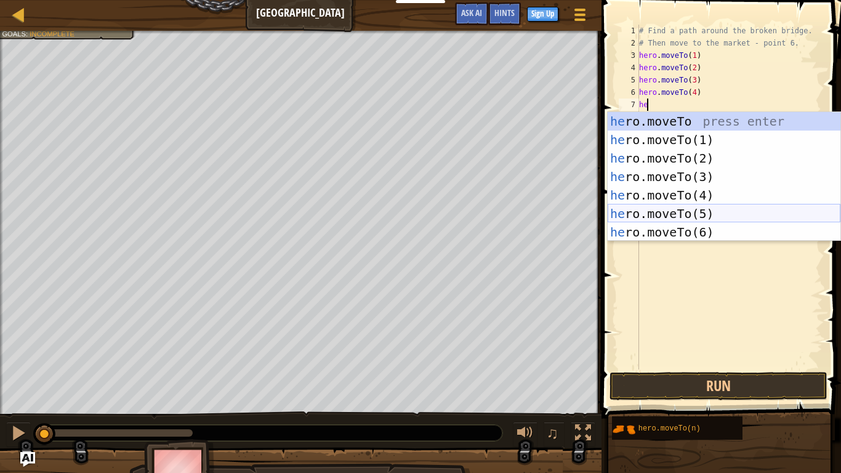
click at [650, 214] on div "he ro.moveTo press enter he ro.moveTo(1) press enter he ro.moveTo(2) press ente…" at bounding box center [724, 195] width 233 height 166
type textarea "hero.moveTo(5)"
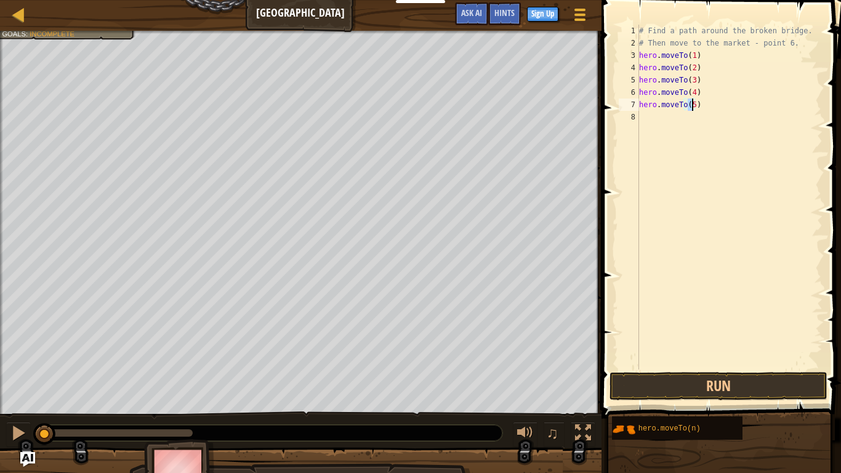
click at [667, 118] on div "# Find a path around the broken bridge. # Then move to the market - point 6. he…" at bounding box center [730, 209] width 186 height 369
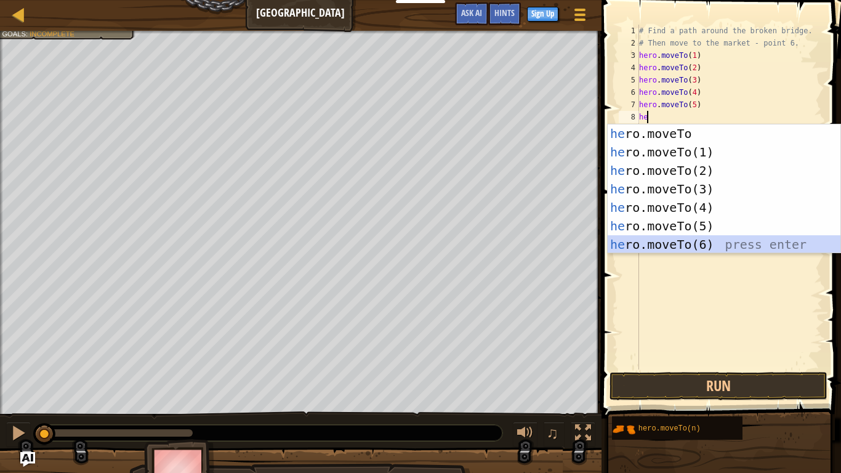
click at [657, 239] on div "he ro.moveTo press enter he ro.moveTo(1) press enter he ro.moveTo(2) press ente…" at bounding box center [724, 207] width 233 height 166
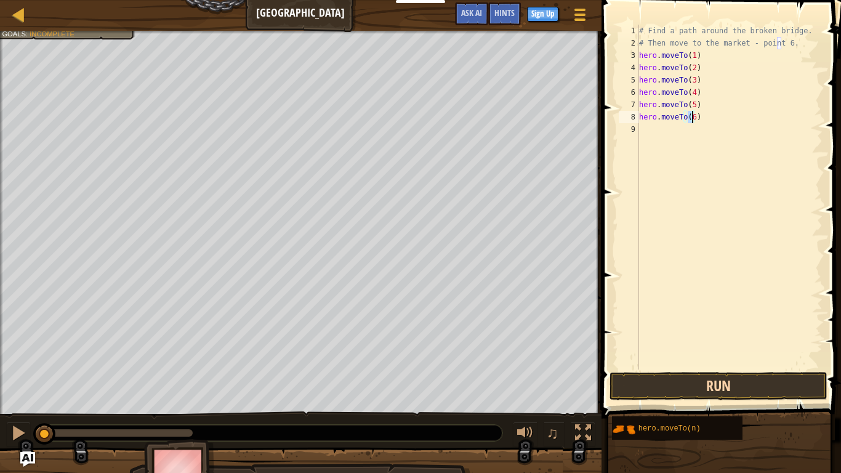
type textarea "hero.moveTo(6)"
click at [647, 353] on button "Run" at bounding box center [719, 386] width 218 height 28
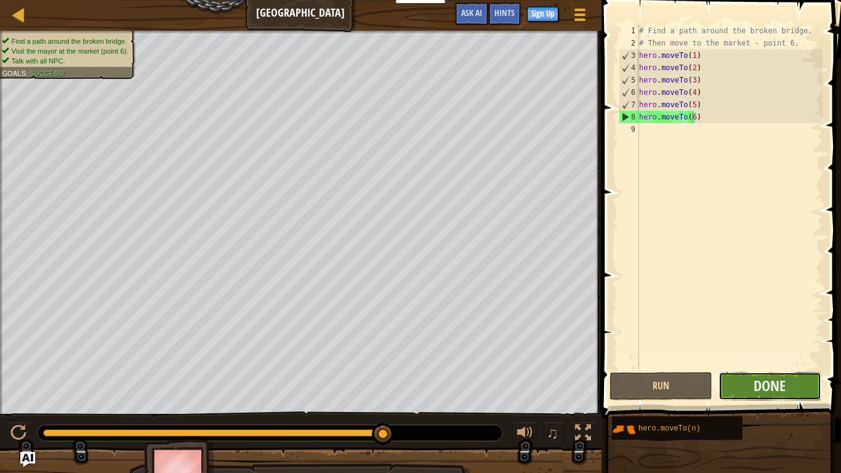
click at [753, 353] on button "Done" at bounding box center [770, 386] width 103 height 28
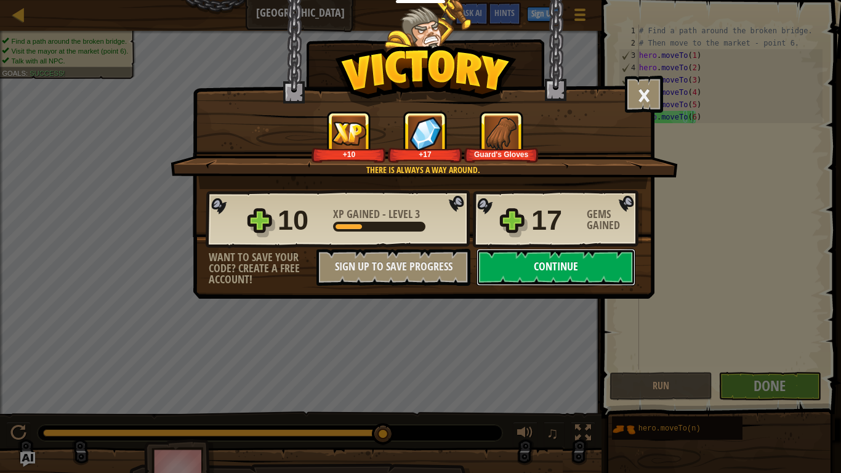
click at [579, 268] on button "Continue" at bounding box center [556, 267] width 159 height 37
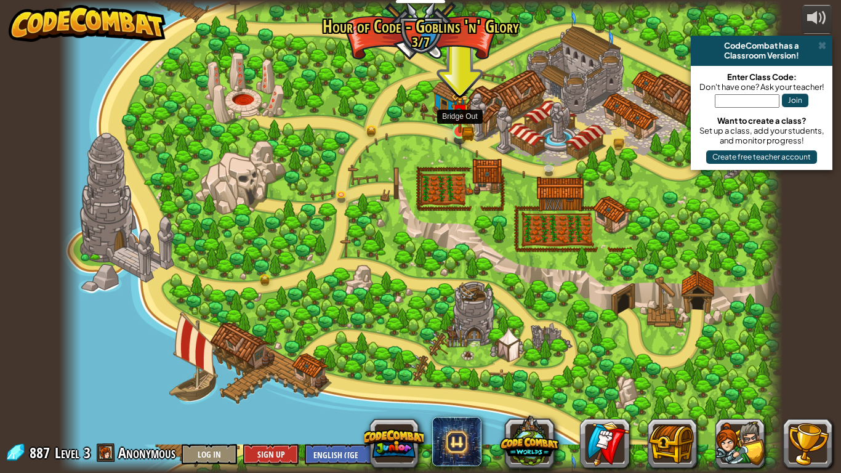
click at [458, 119] on img at bounding box center [459, 113] width 11 height 11
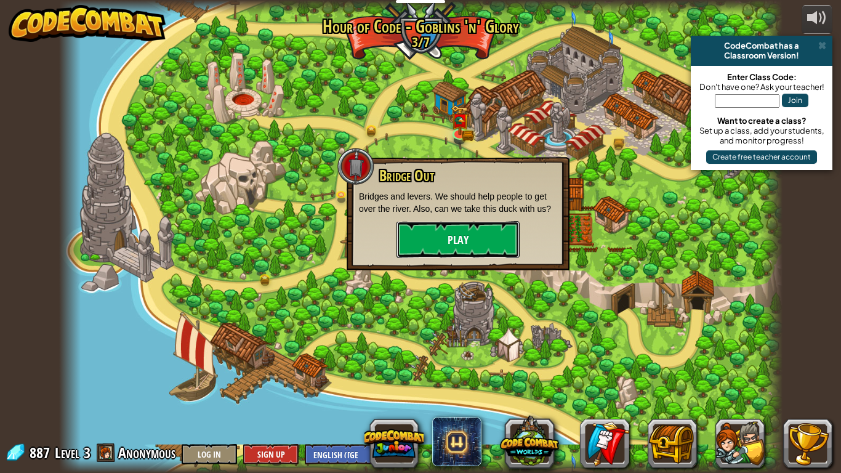
click at [480, 242] on button "Play" at bounding box center [458, 239] width 123 height 37
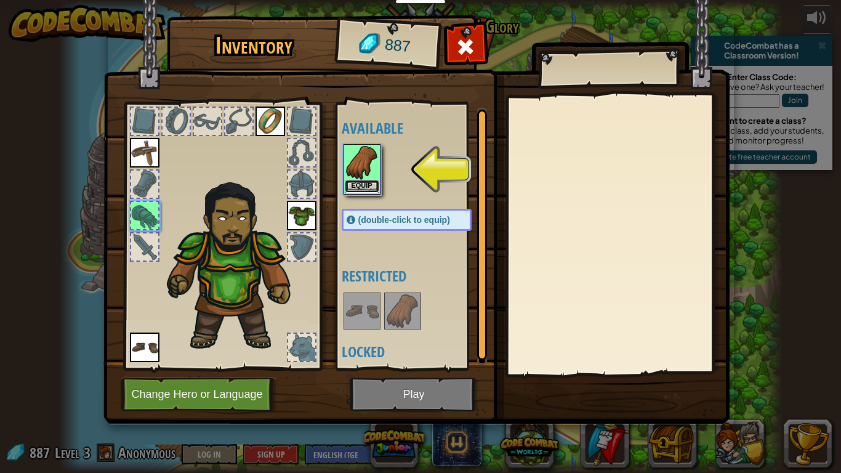
click at [373, 185] on button "Equip" at bounding box center [362, 186] width 34 height 13
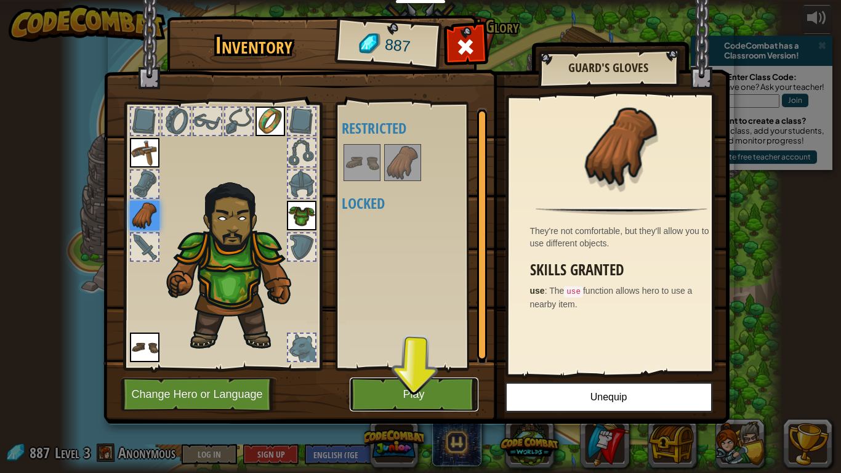
click at [411, 353] on button "Play" at bounding box center [414, 394] width 129 height 34
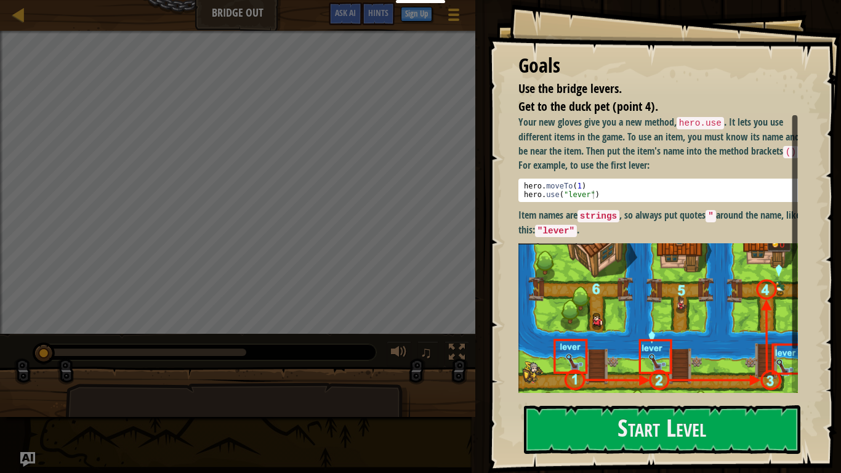
click at [597, 353] on img at bounding box center [662, 329] width 289 height 172
click at [650, 353] on div "Goals Use the bridge levers. Get to the duck pet (point 4). Your new gloves giv…" at bounding box center [664, 236] width 353 height 473
click at [650, 353] on button "Start Level" at bounding box center [662, 429] width 276 height 49
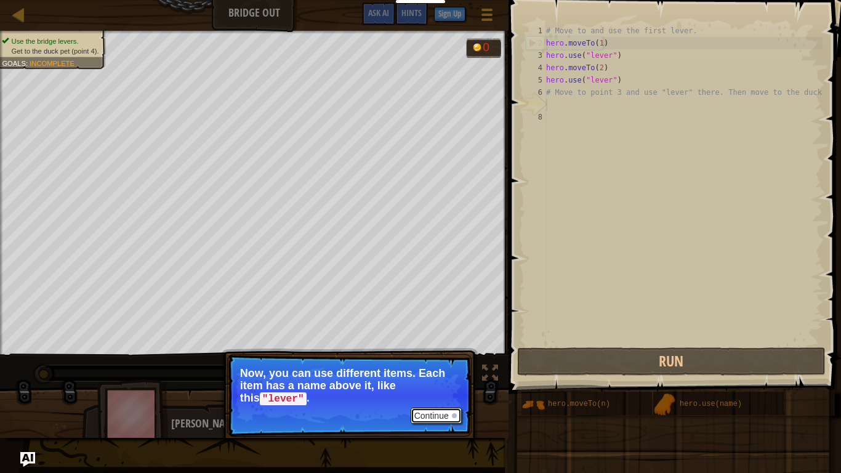
click at [440, 353] on button "Continue" at bounding box center [436, 416] width 51 height 16
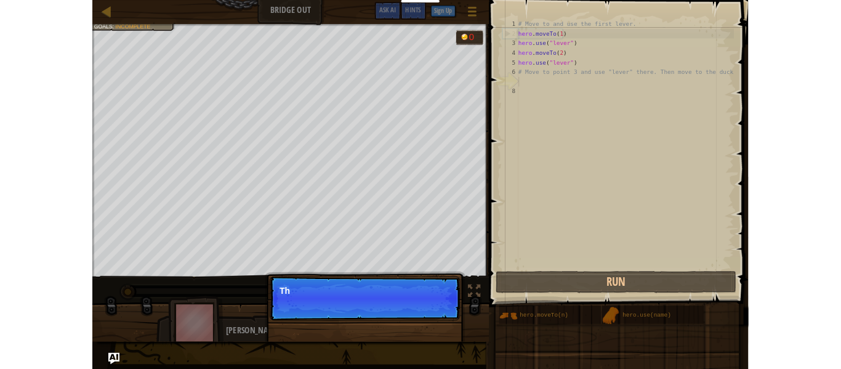
scroll to position [6, 0]
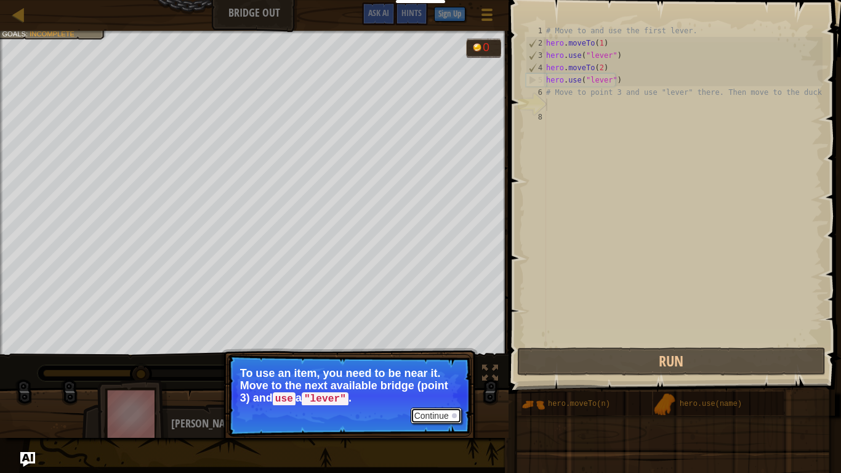
click at [440, 353] on button "Continue" at bounding box center [436, 416] width 51 height 16
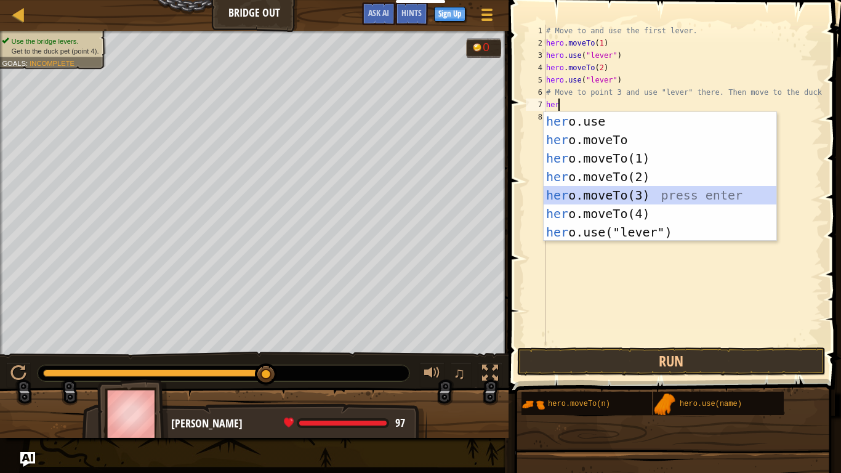
click at [592, 198] on div "her o.use press enter her o.moveTo press enter her o.moveTo(1) press enter her …" at bounding box center [660, 195] width 233 height 166
type textarea "hero.moveTo(3)"
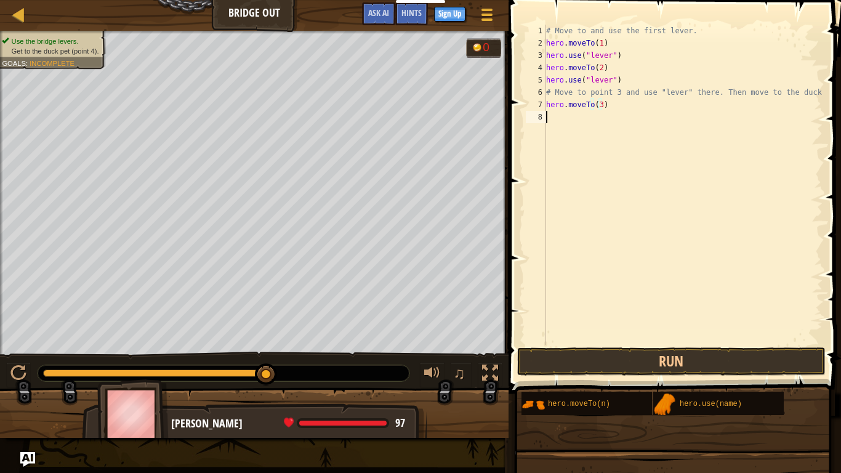
click at [575, 116] on div "# Move to and use the first lever. hero . moveTo ( 1 ) hero . use ( "lever" ) h…" at bounding box center [683, 197] width 279 height 345
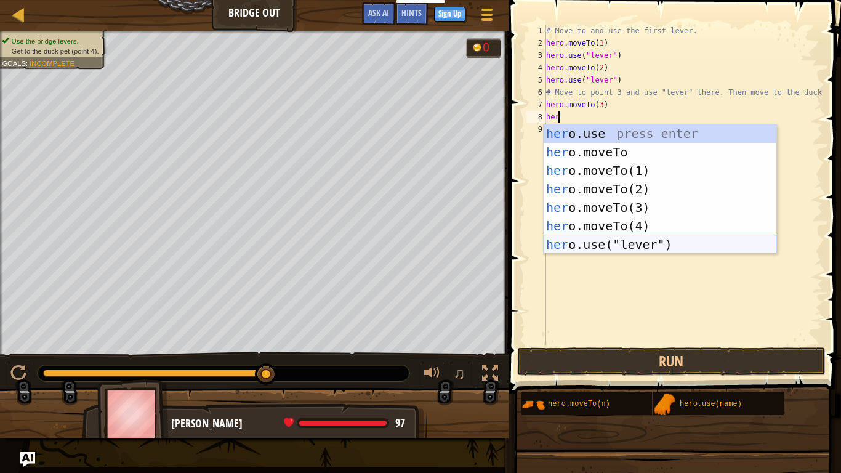
click at [579, 245] on div "her o.use press enter her o.moveTo press enter her o.moveTo(1) press enter her …" at bounding box center [660, 207] width 233 height 166
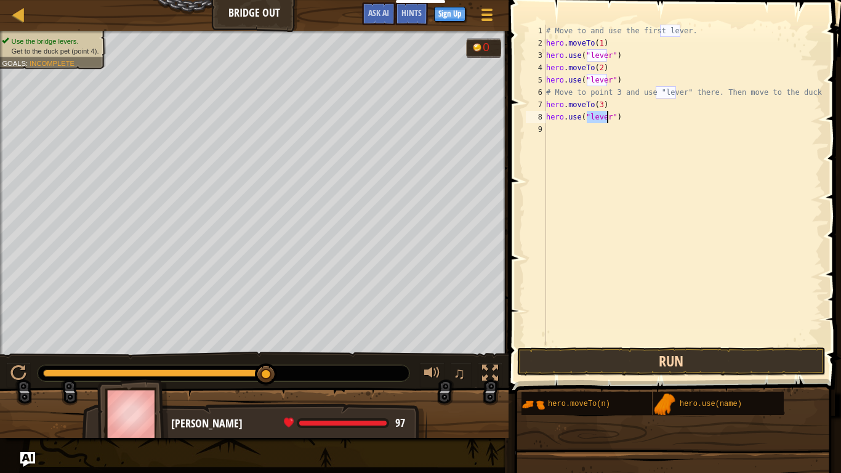
type textarea "hero.use("lever")"
click at [600, 353] on button "Run" at bounding box center [671, 361] width 308 height 28
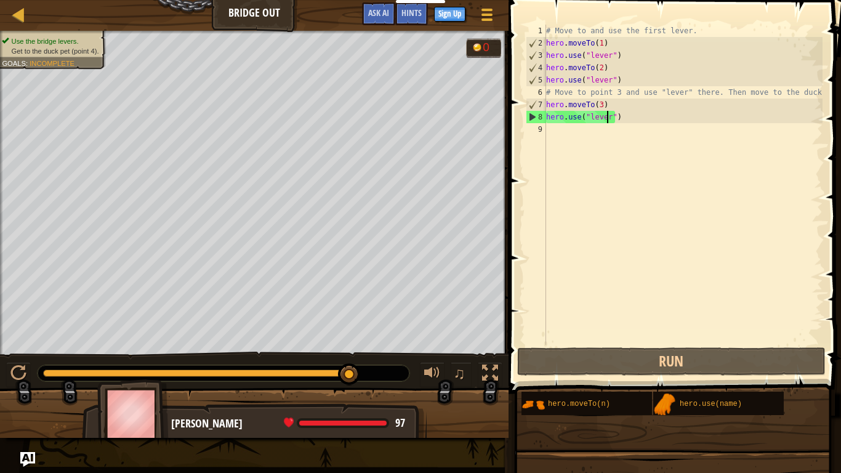
click at [555, 134] on div "# Move to and use the first lever. hero . moveTo ( 1 ) hero . use ( "lever" ) h…" at bounding box center [683, 197] width 279 height 345
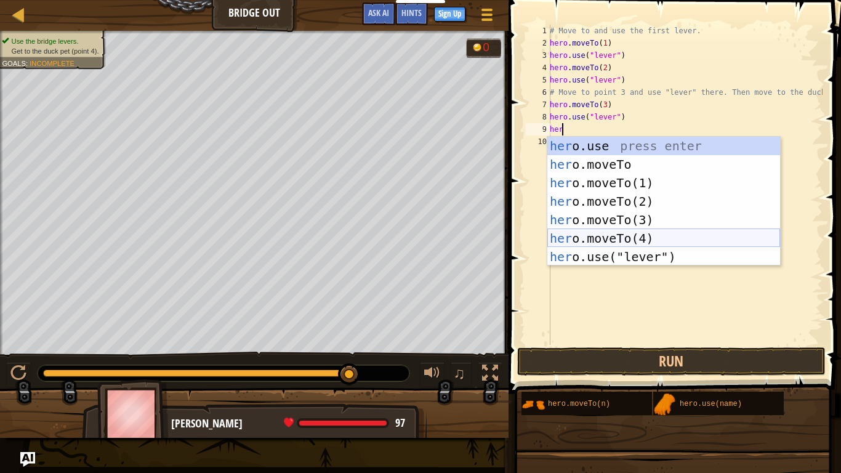
click at [570, 236] on div "her o.use press enter her o.moveTo press enter her o.moveTo(1) press enter her …" at bounding box center [663, 220] width 233 height 166
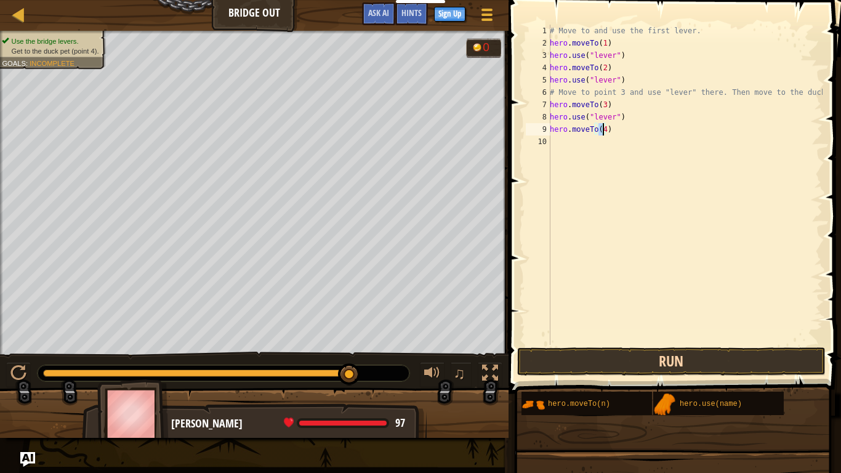
type textarea "hero.moveTo(4)"
click at [586, 351] on button "Run" at bounding box center [671, 361] width 308 height 28
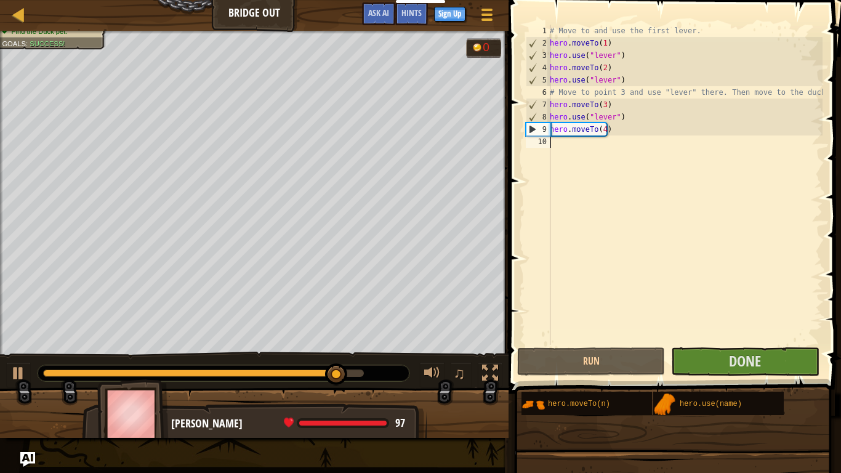
drag, startPoint x: 659, startPoint y: 325, endPoint x: 739, endPoint y: 378, distance: 95.8
click at [739, 353] on div "hero.moveTo(4) 1 2 3 4 5 6 7 8 9 10 # Move to and use the first lever. hero . m…" at bounding box center [673, 221] width 336 height 430
click at [740, 353] on span "Done" at bounding box center [745, 361] width 32 height 20
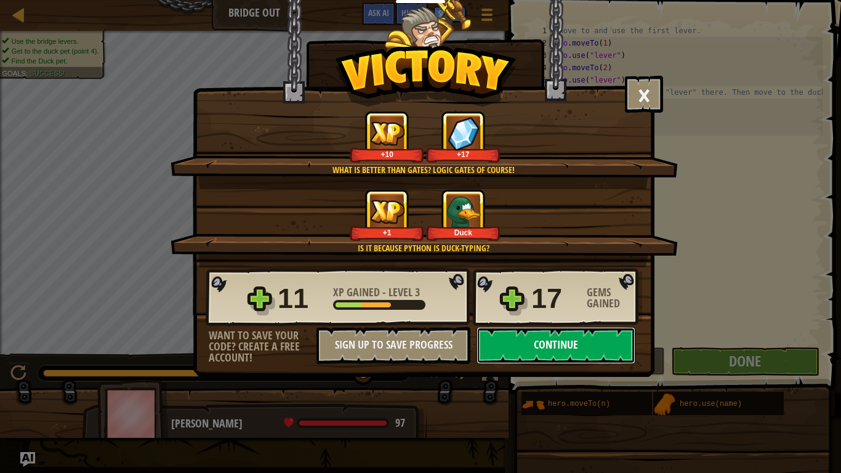
click at [607, 341] on button "Continue" at bounding box center [556, 345] width 159 height 37
